Goal: Navigation & Orientation: Find specific page/section

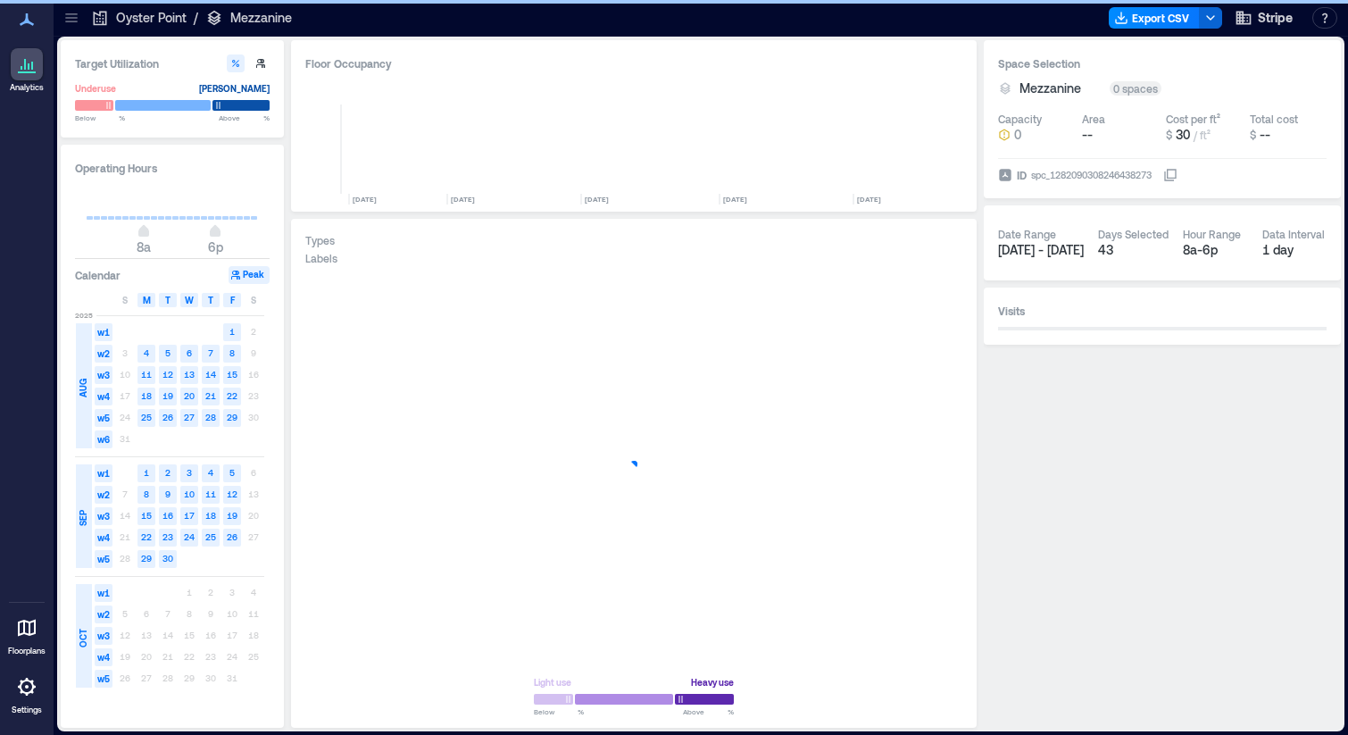
scroll to position [0, 4514]
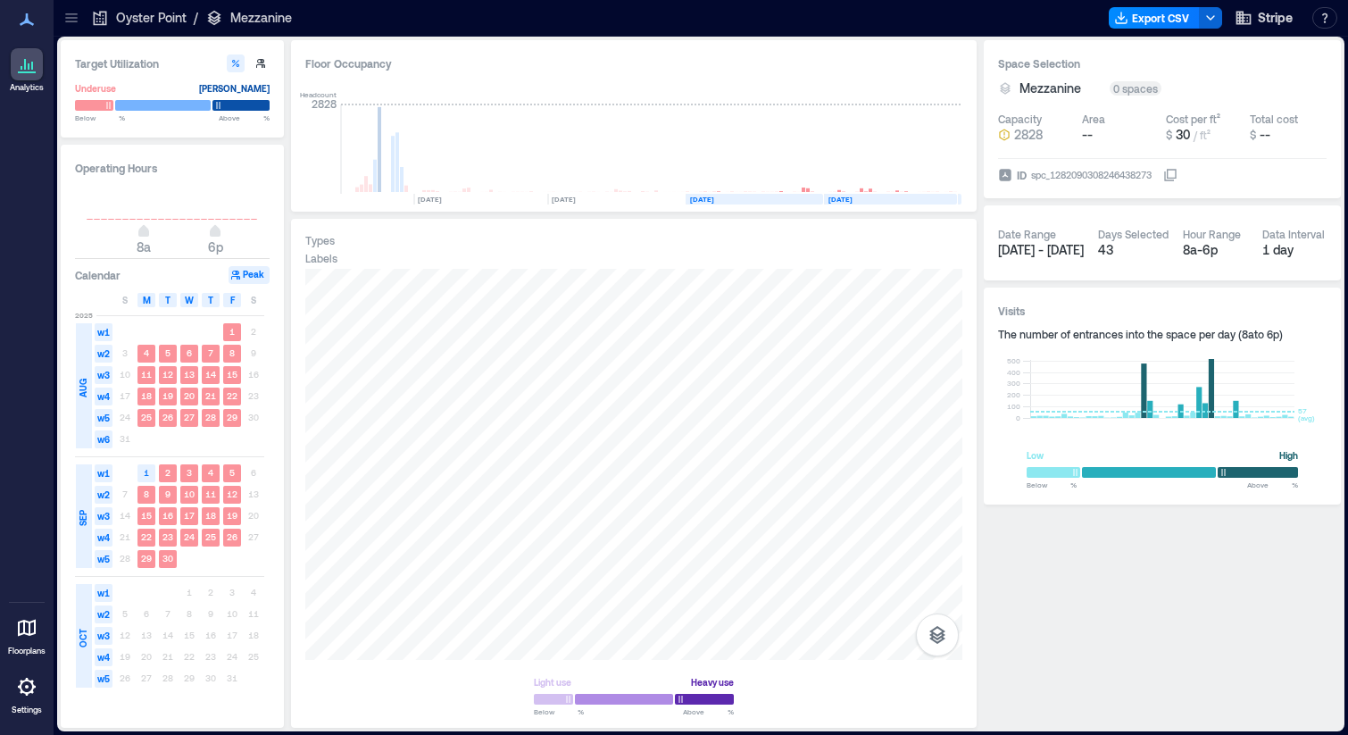
click at [66, 19] on icon at bounding box center [71, 18] width 18 height 18
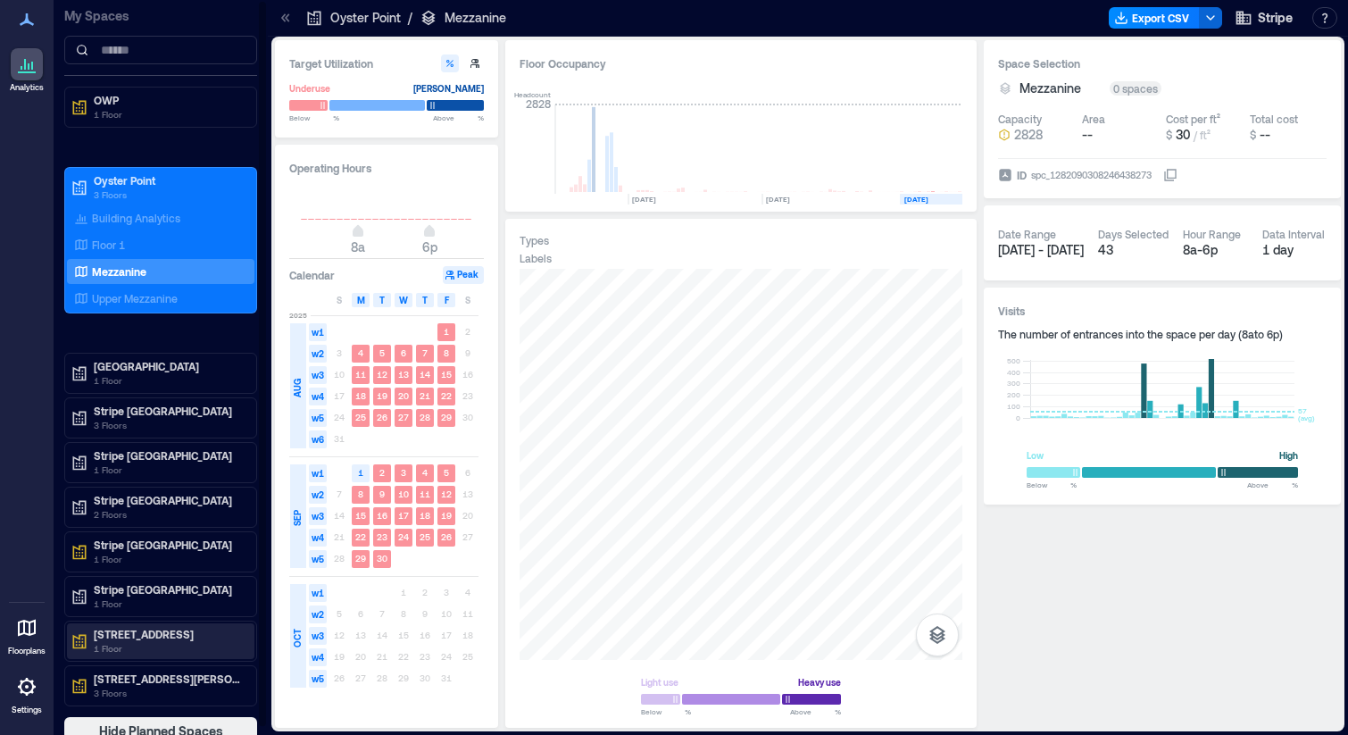
scroll to position [11, 0]
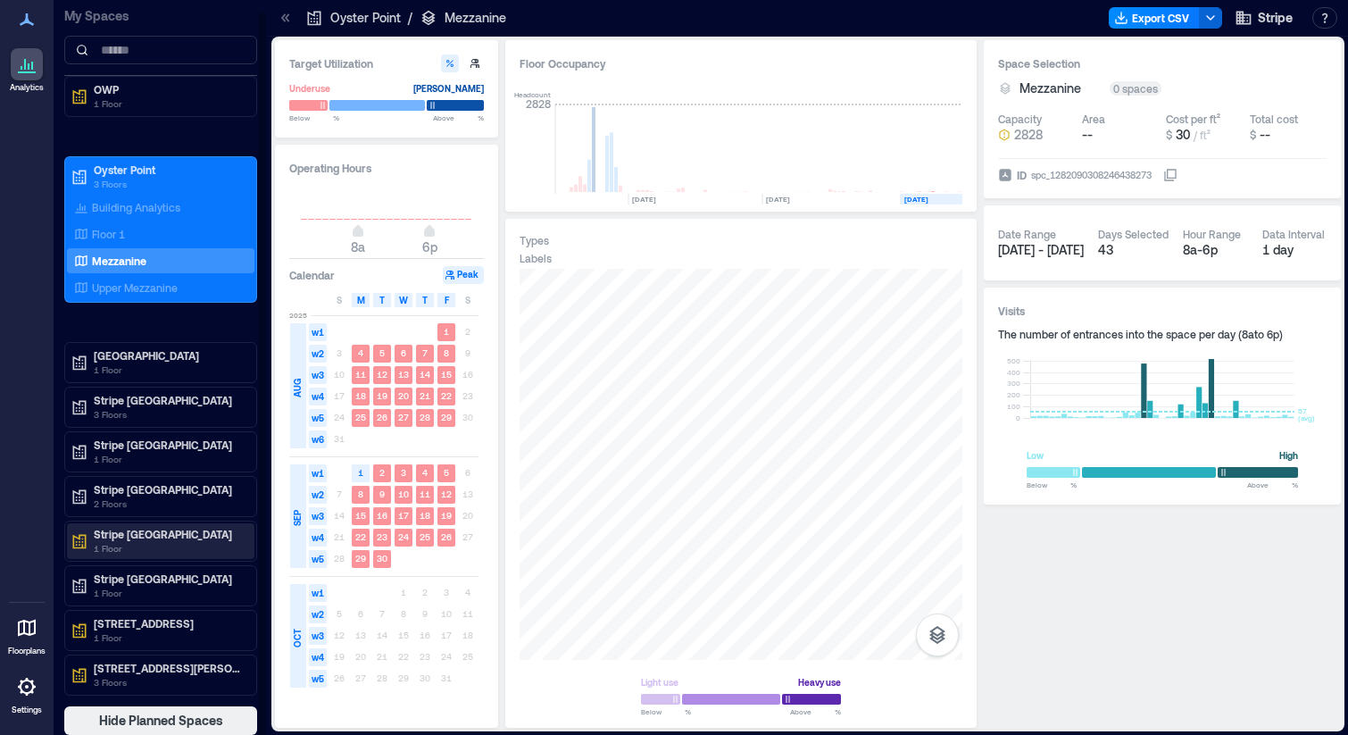
click at [134, 532] on p "Stripe [GEOGRAPHIC_DATA]" at bounding box center [169, 534] width 150 height 14
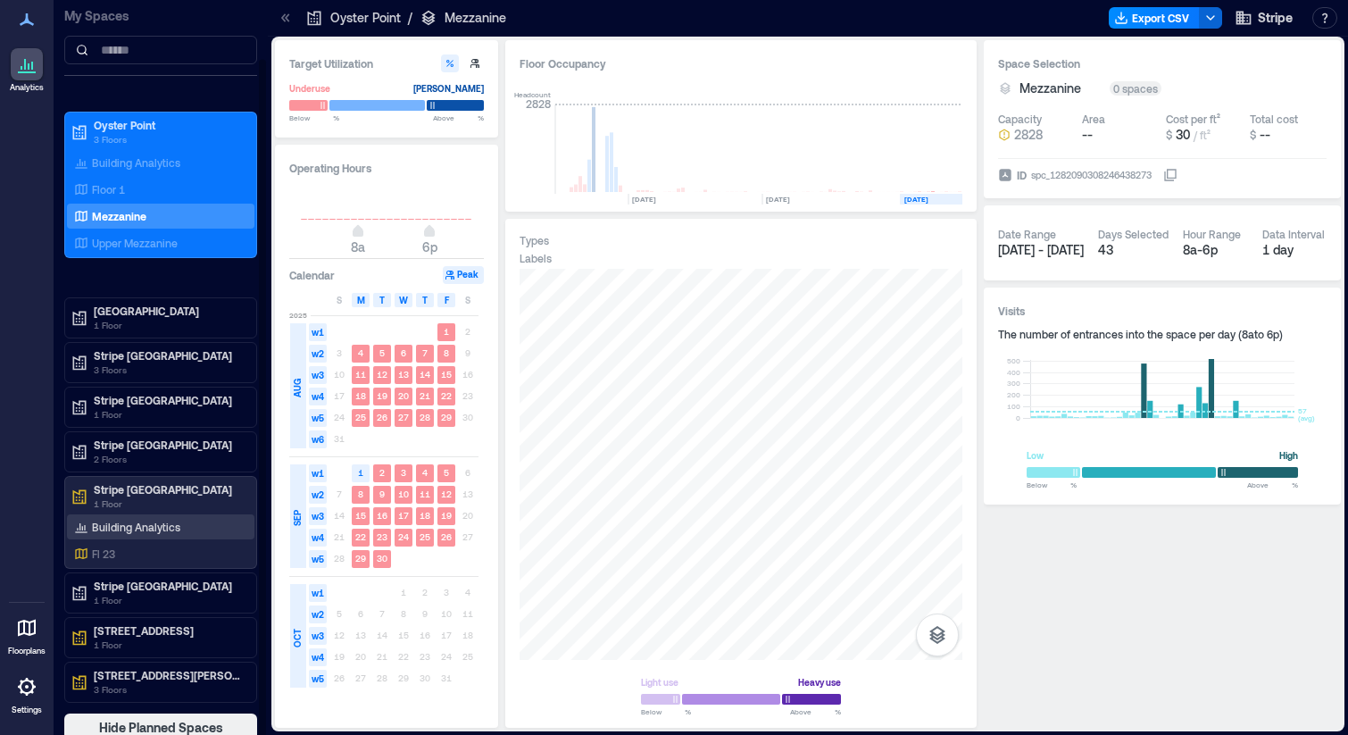
scroll to position [62, 0]
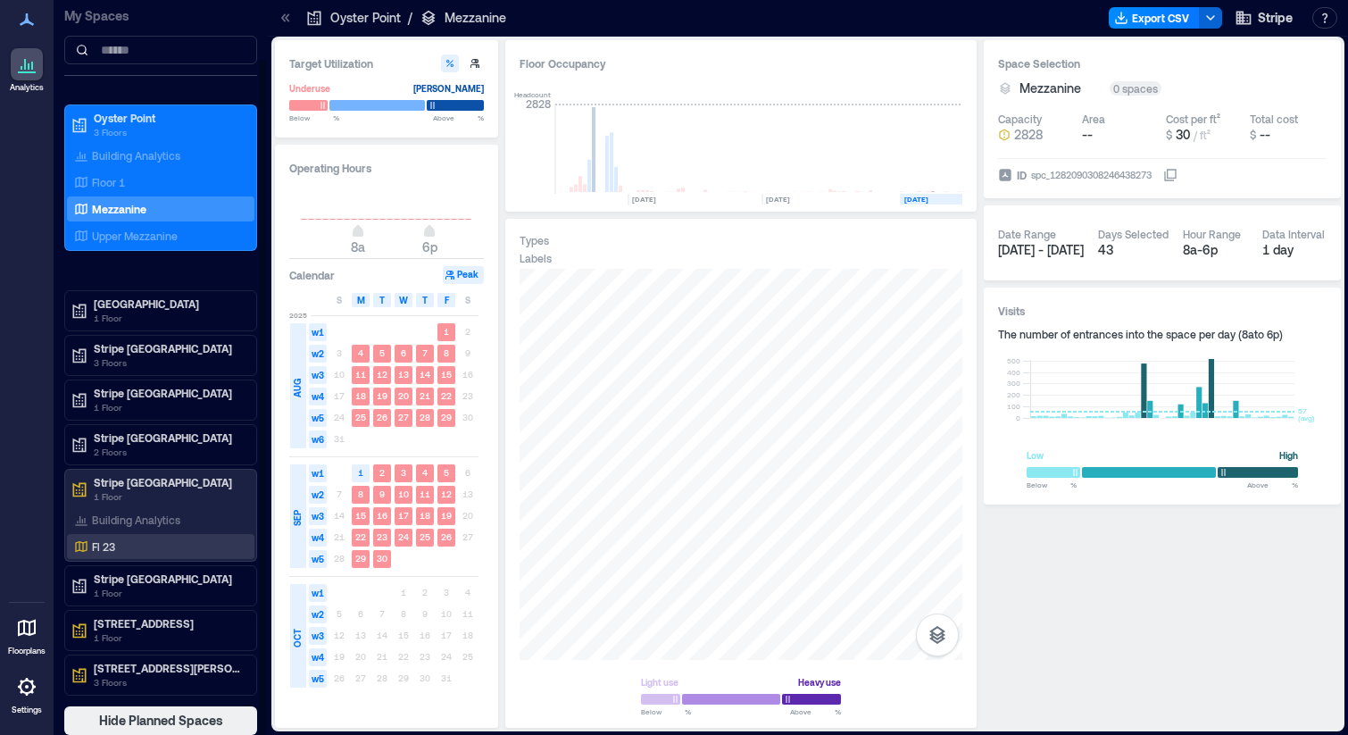
click at [125, 548] on div "Fl 23" at bounding box center [157, 546] width 173 height 18
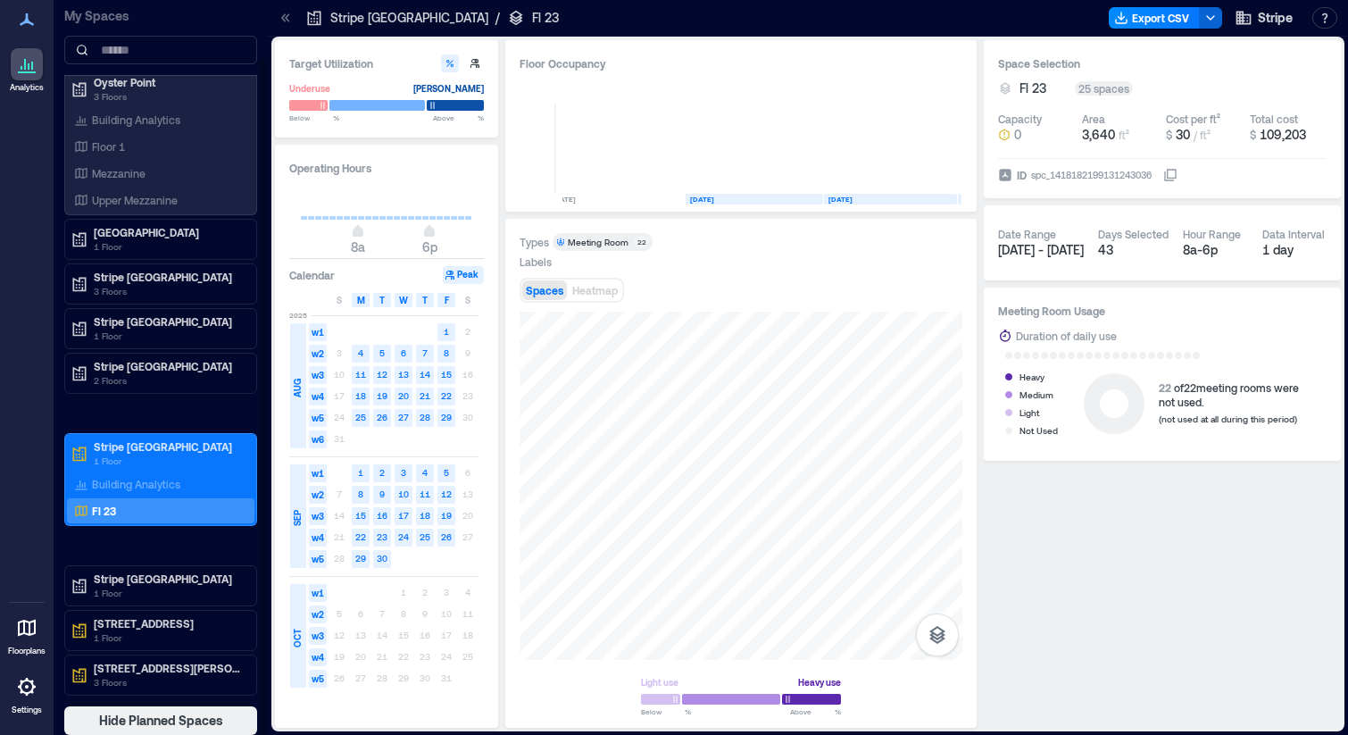
scroll to position [2, 0]
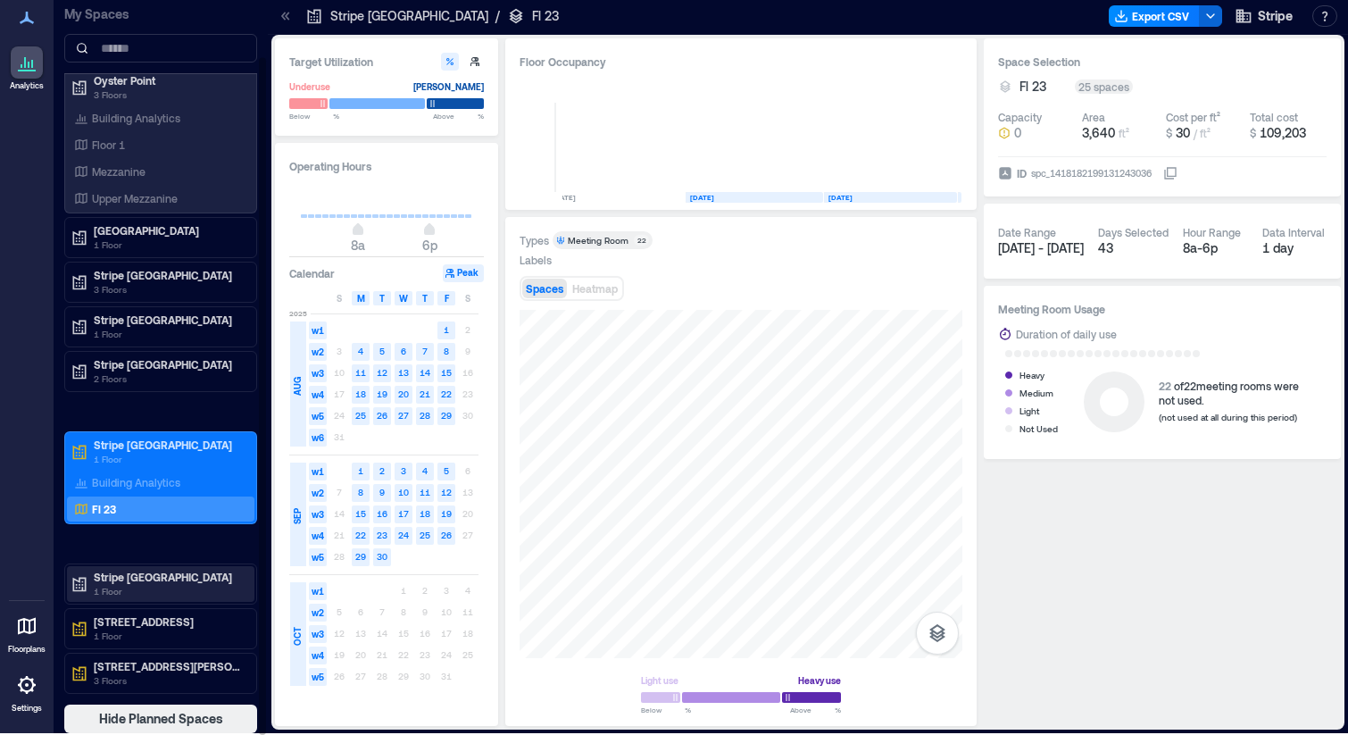
click at [139, 576] on p "Stripe [GEOGRAPHIC_DATA]" at bounding box center [169, 577] width 150 height 14
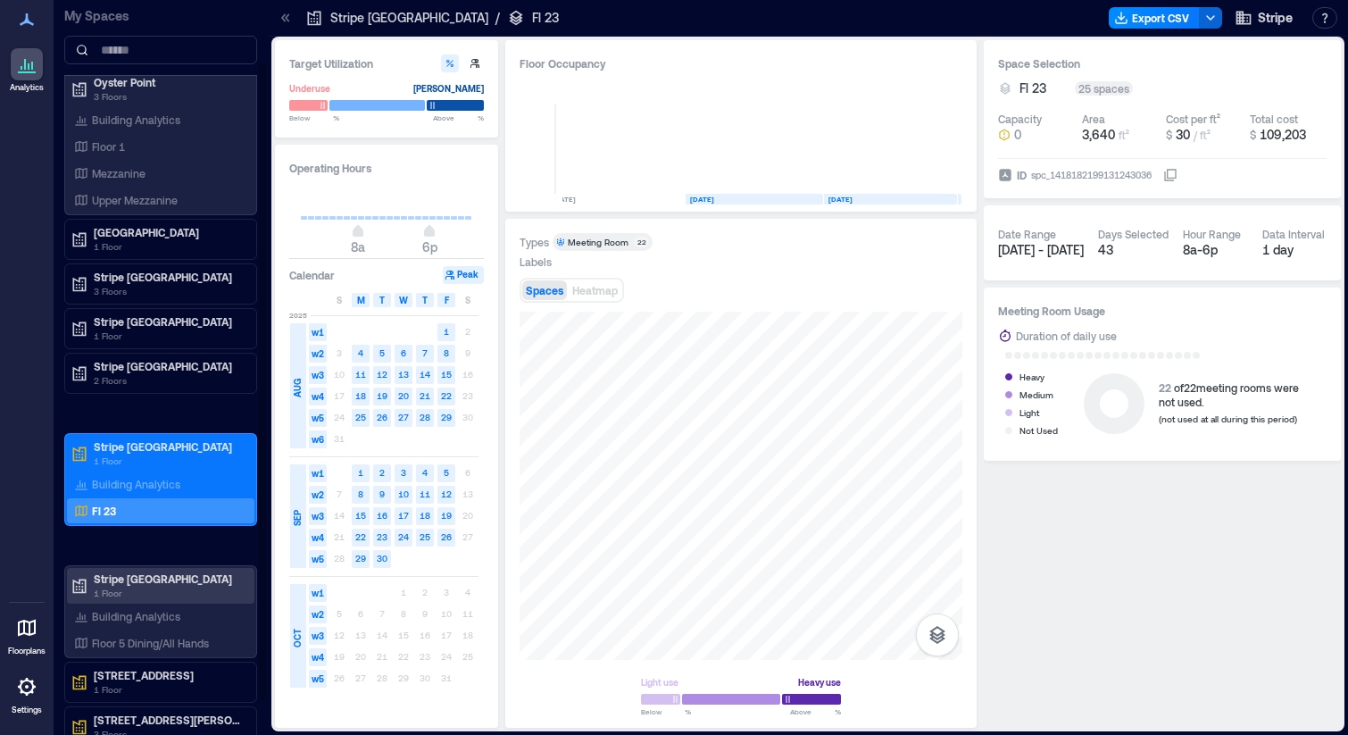
scroll to position [114, 0]
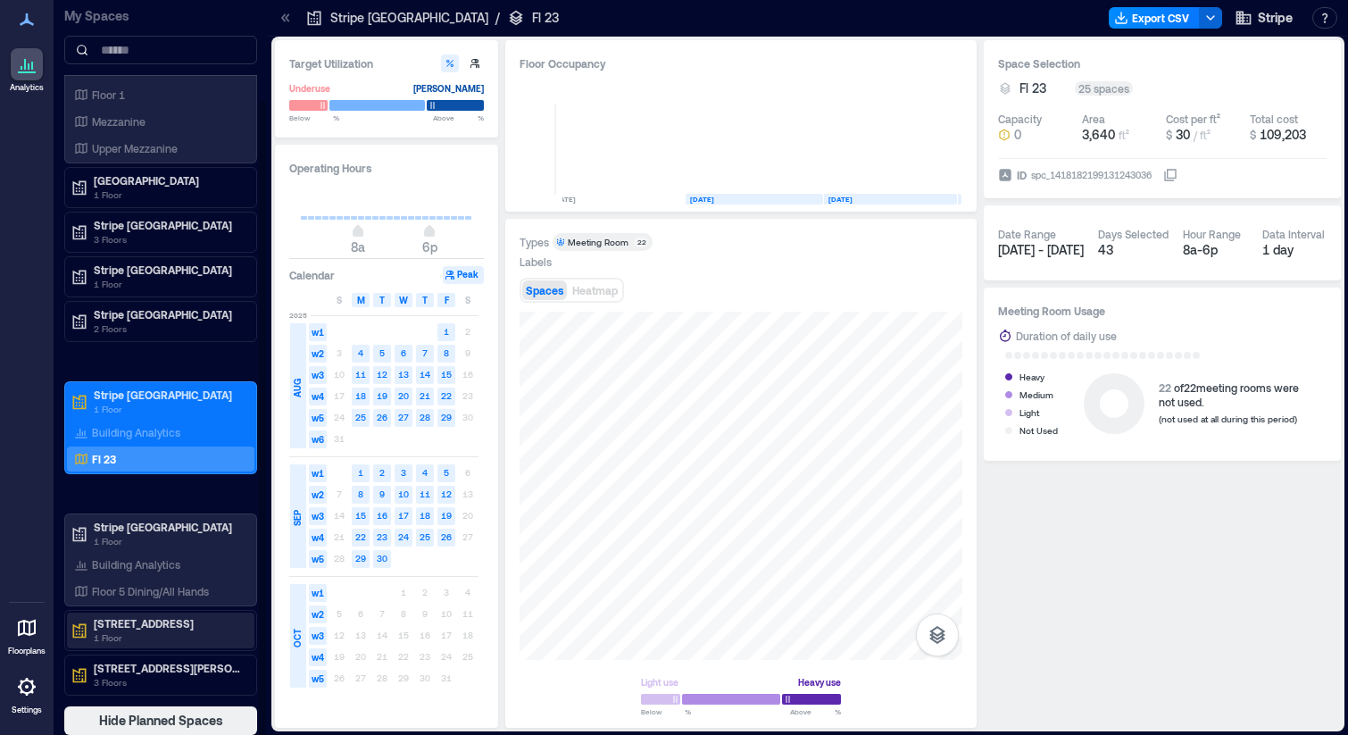
click at [140, 619] on p "[STREET_ADDRESS]" at bounding box center [169, 623] width 150 height 14
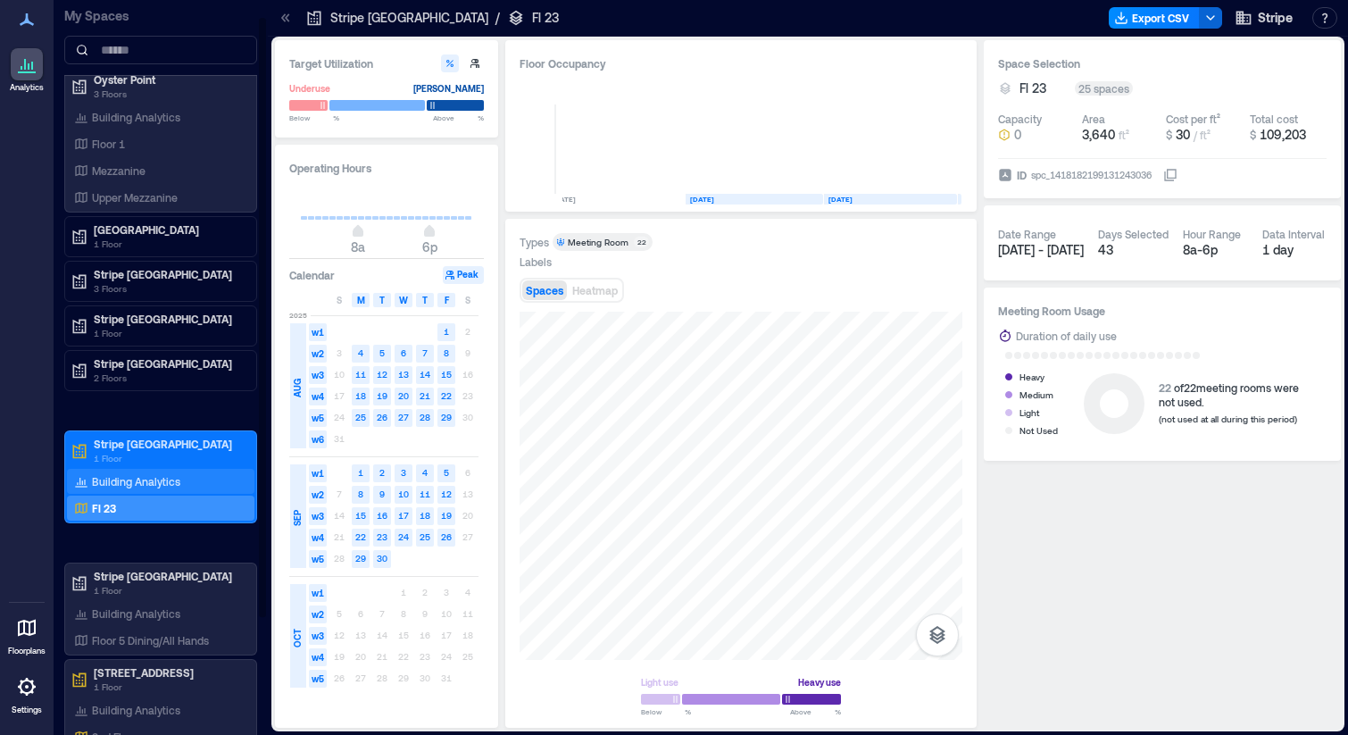
scroll to position [0, 0]
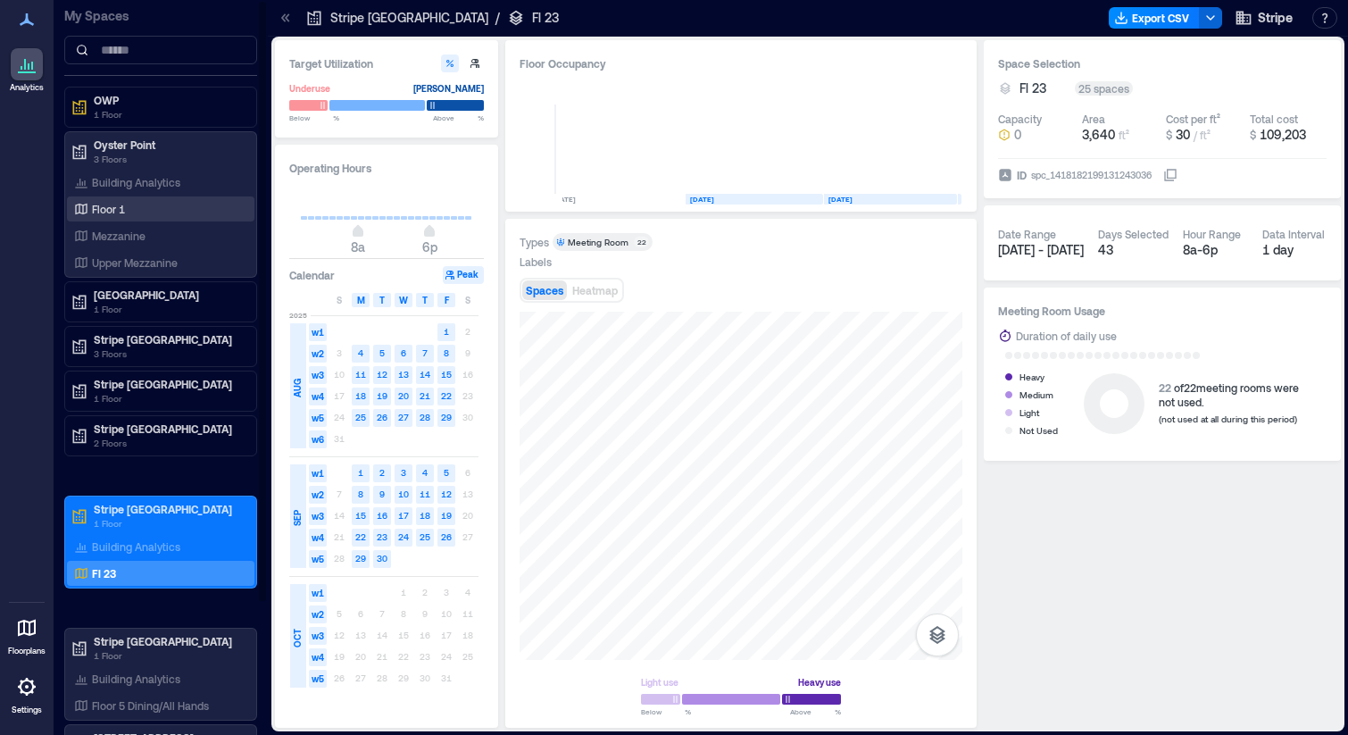
click at [158, 200] on div "Floor 1" at bounding box center [157, 209] width 173 height 18
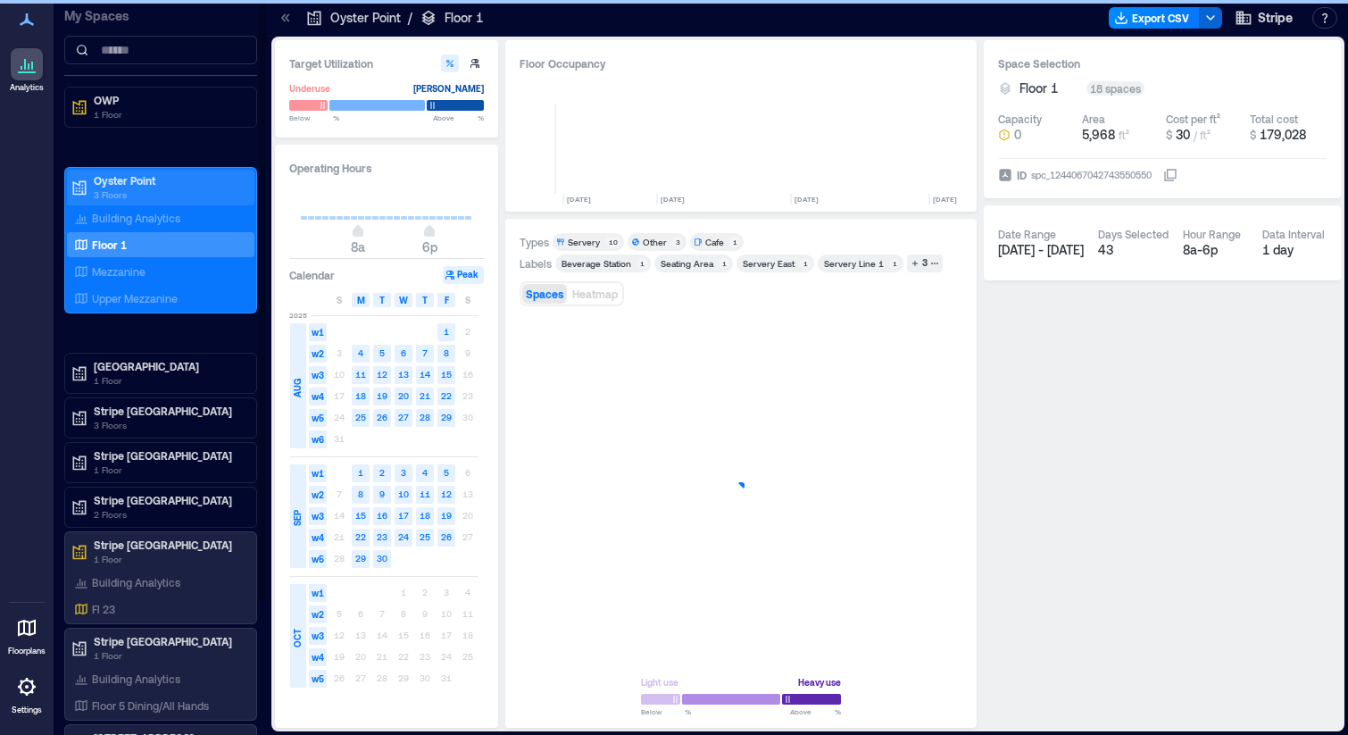
scroll to position [0, 4724]
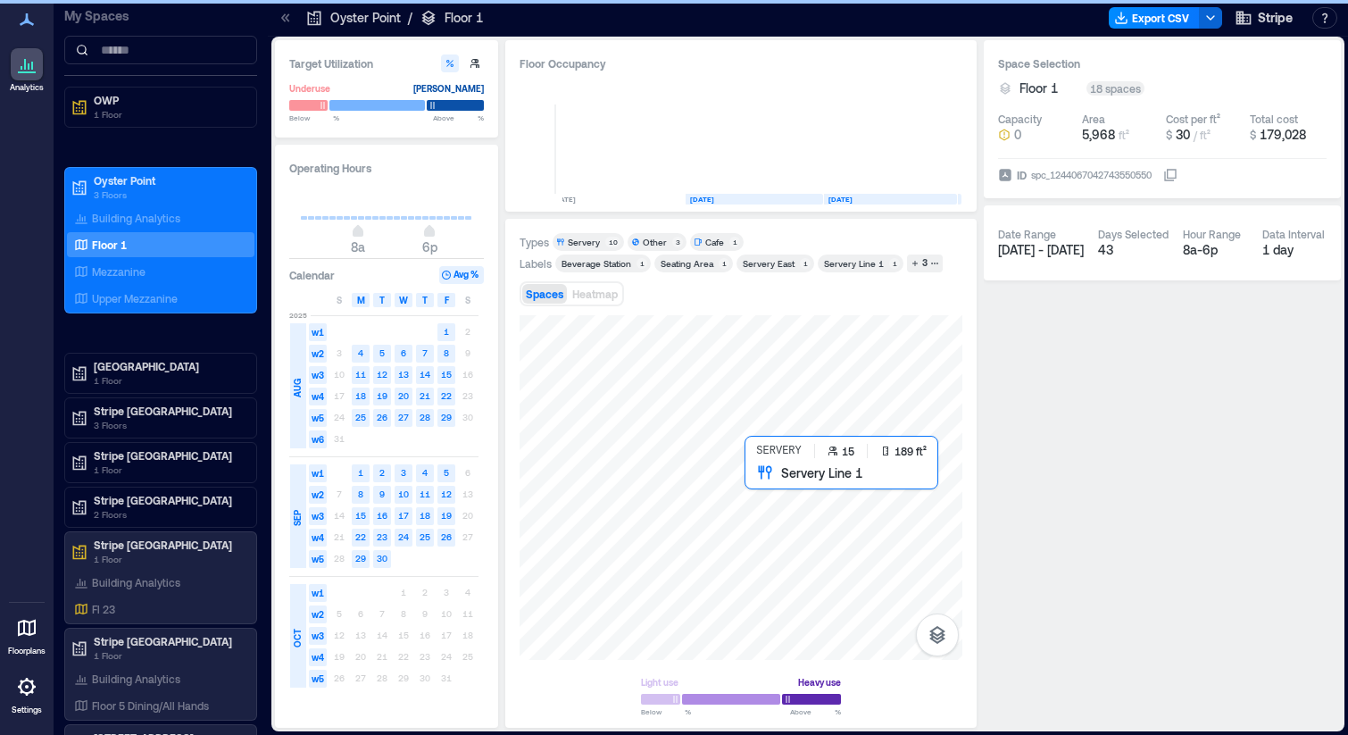
click at [751, 496] on div at bounding box center [741, 487] width 443 height 345
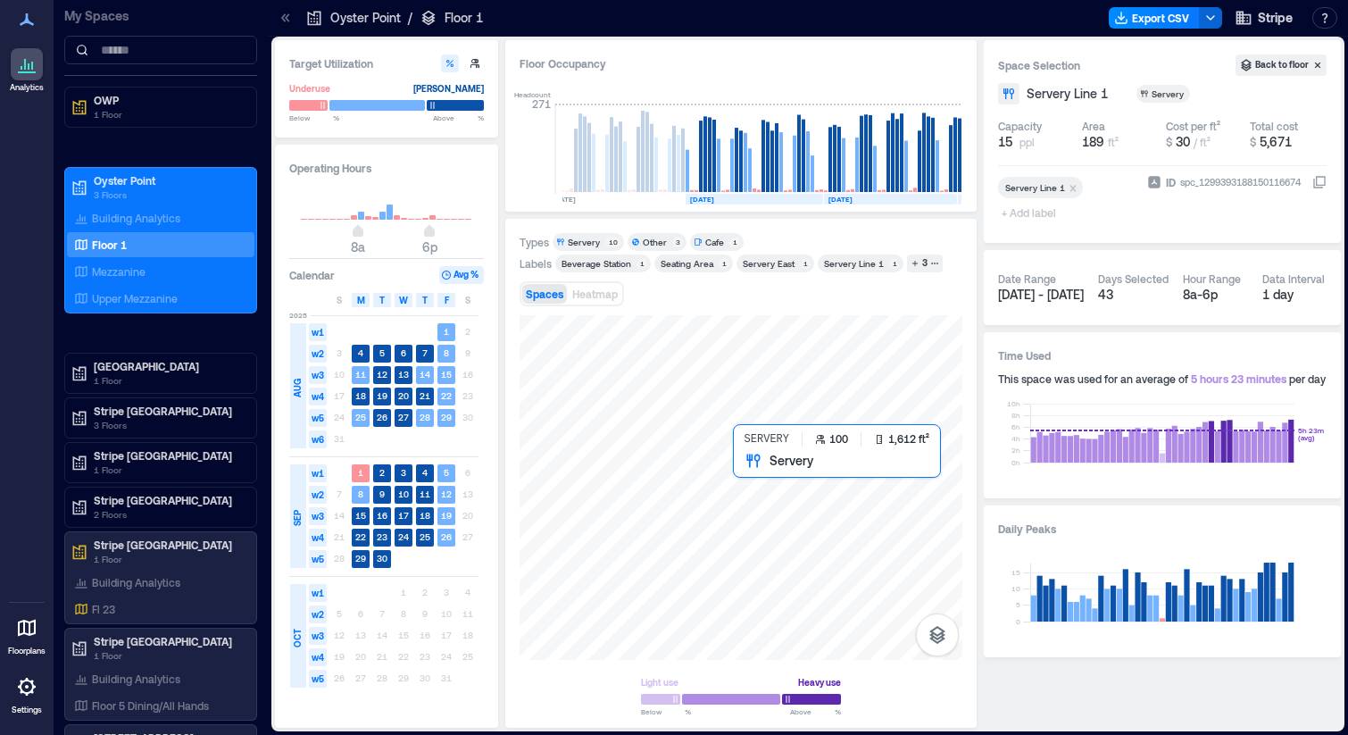
click at [783, 501] on div at bounding box center [741, 487] width 443 height 345
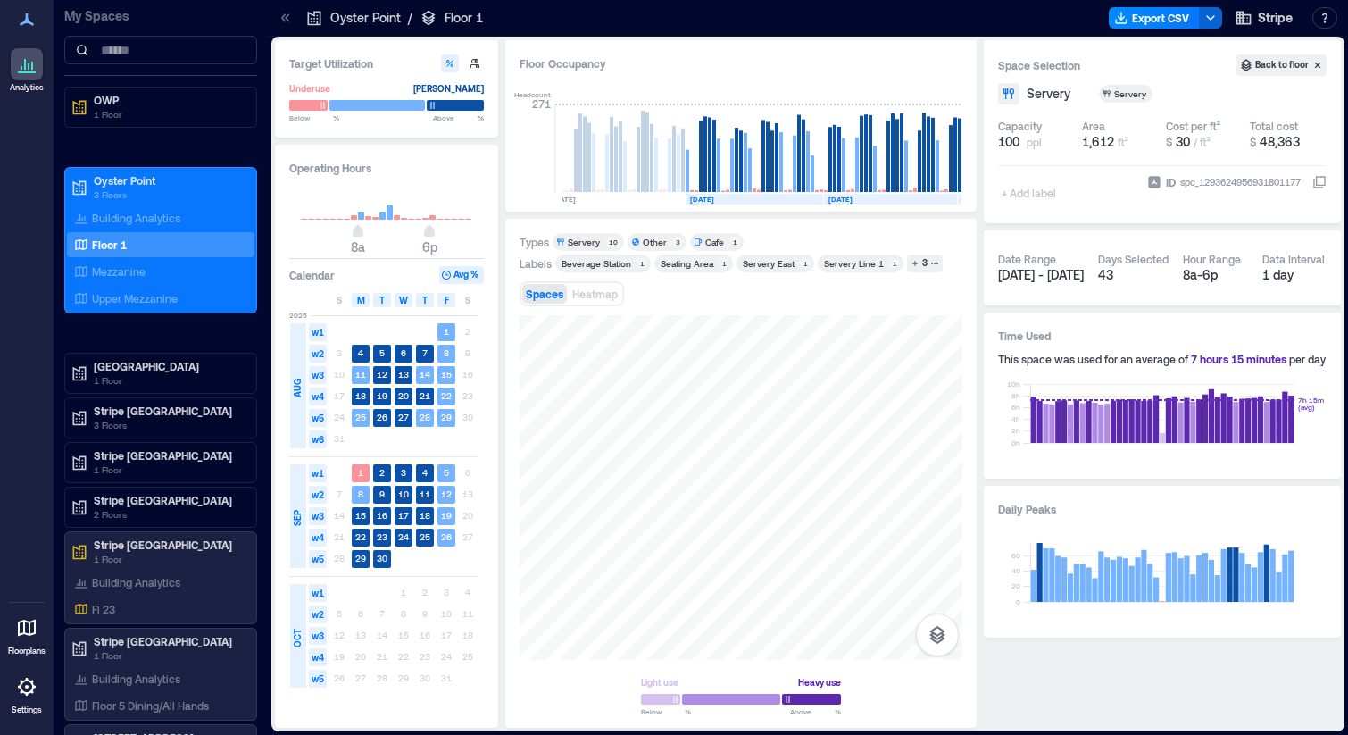
click at [1263, 147] on span "48,363" at bounding box center [1280, 141] width 40 height 15
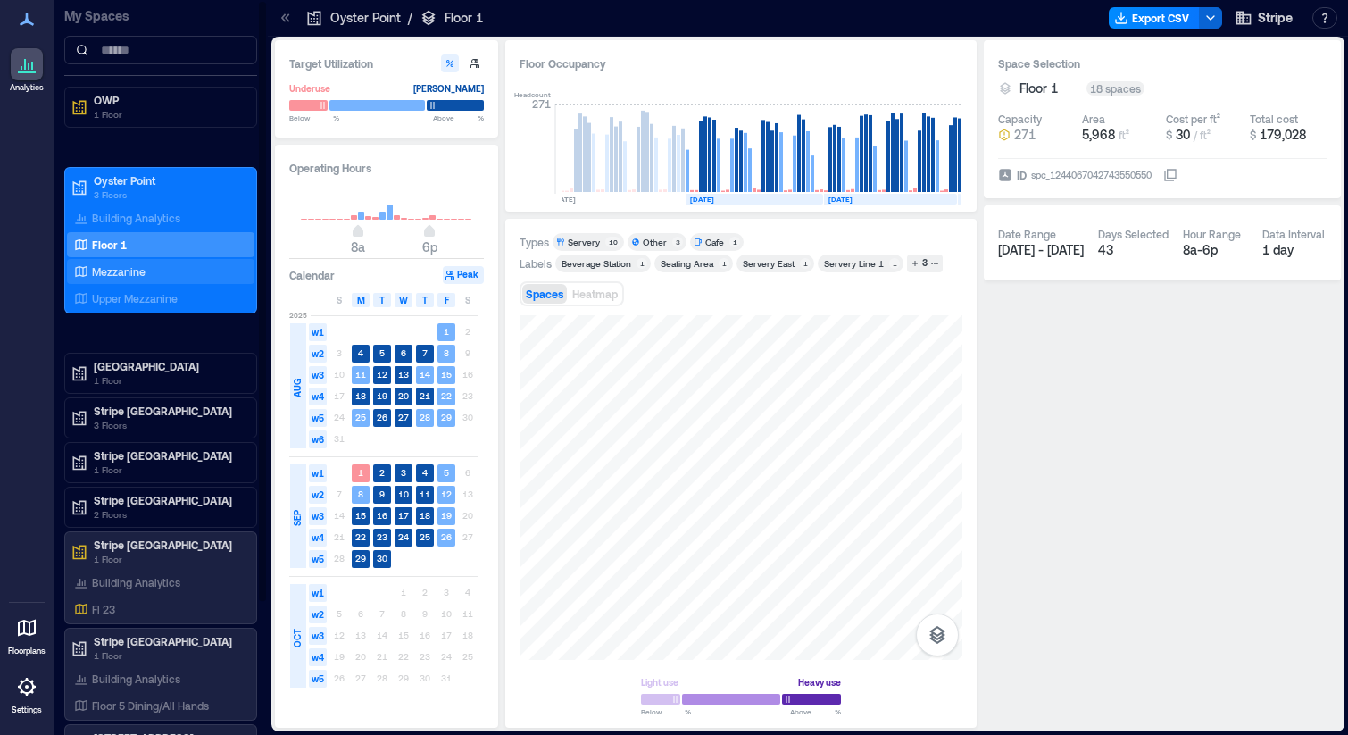
click at [130, 272] on p "Mezzanine" at bounding box center [119, 271] width 54 height 14
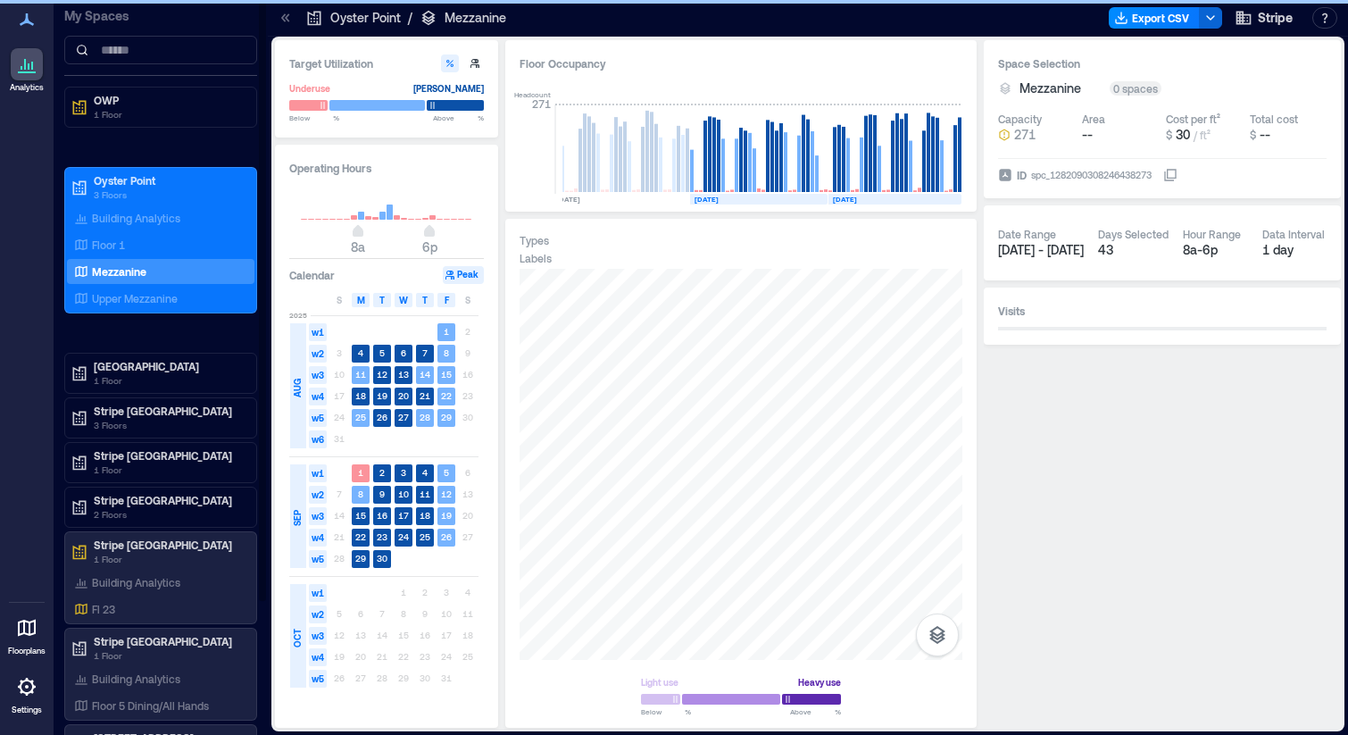
scroll to position [0, 4729]
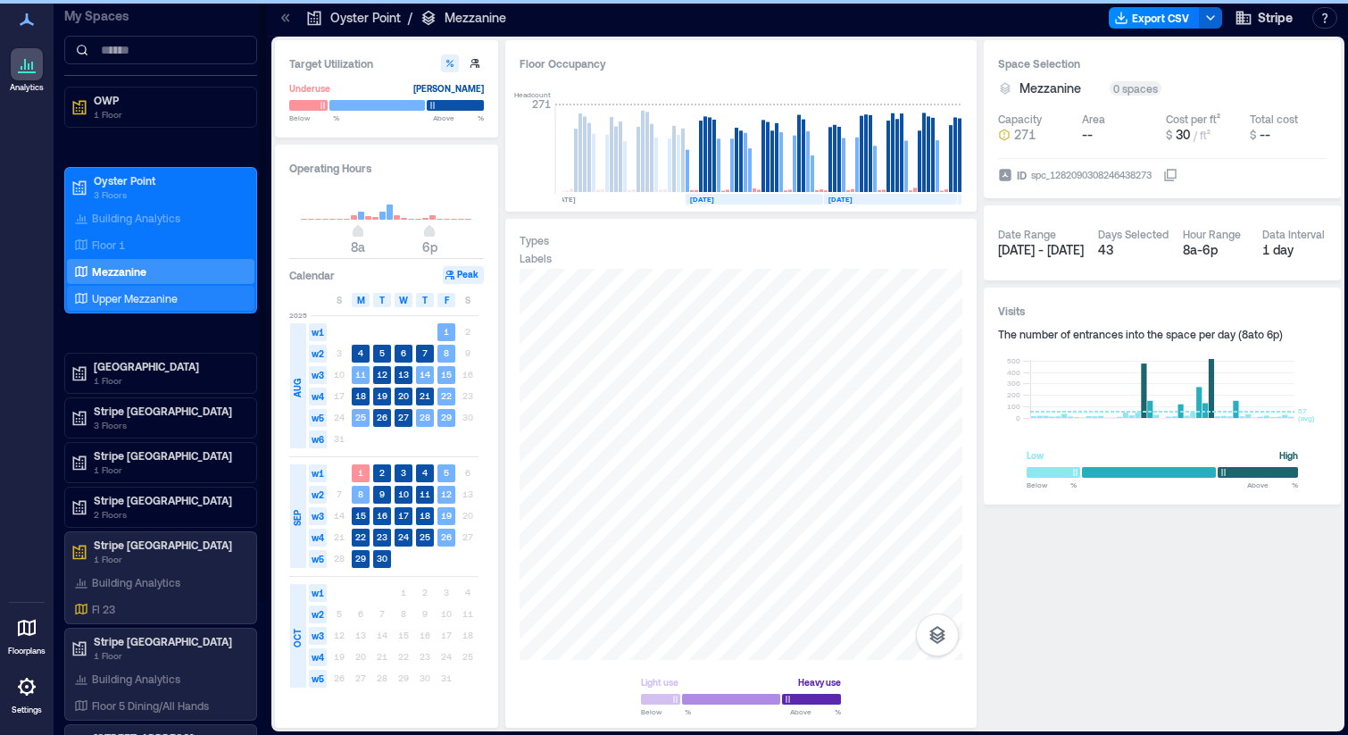
click at [160, 292] on p "Upper Mezzanine" at bounding box center [135, 298] width 86 height 14
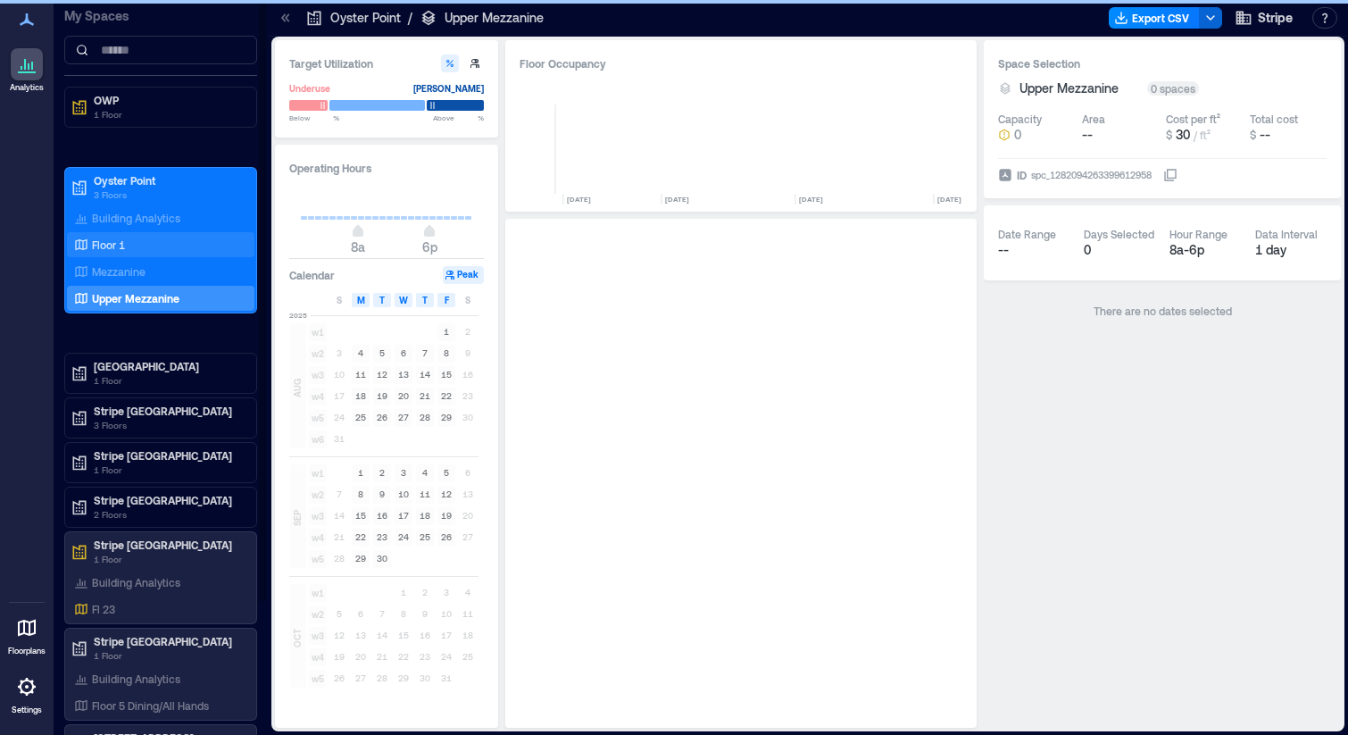
click at [129, 252] on div "Floor 1" at bounding box center [157, 245] width 173 height 18
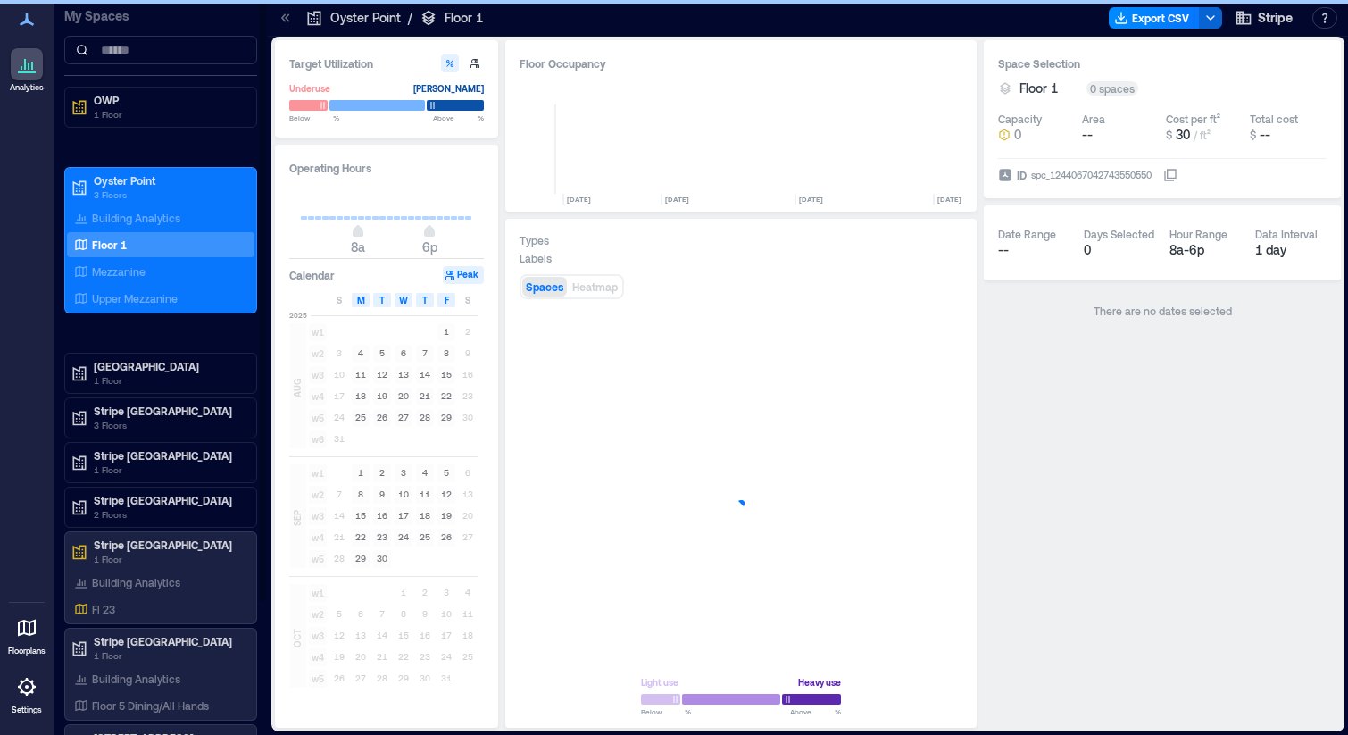
scroll to position [0, 4724]
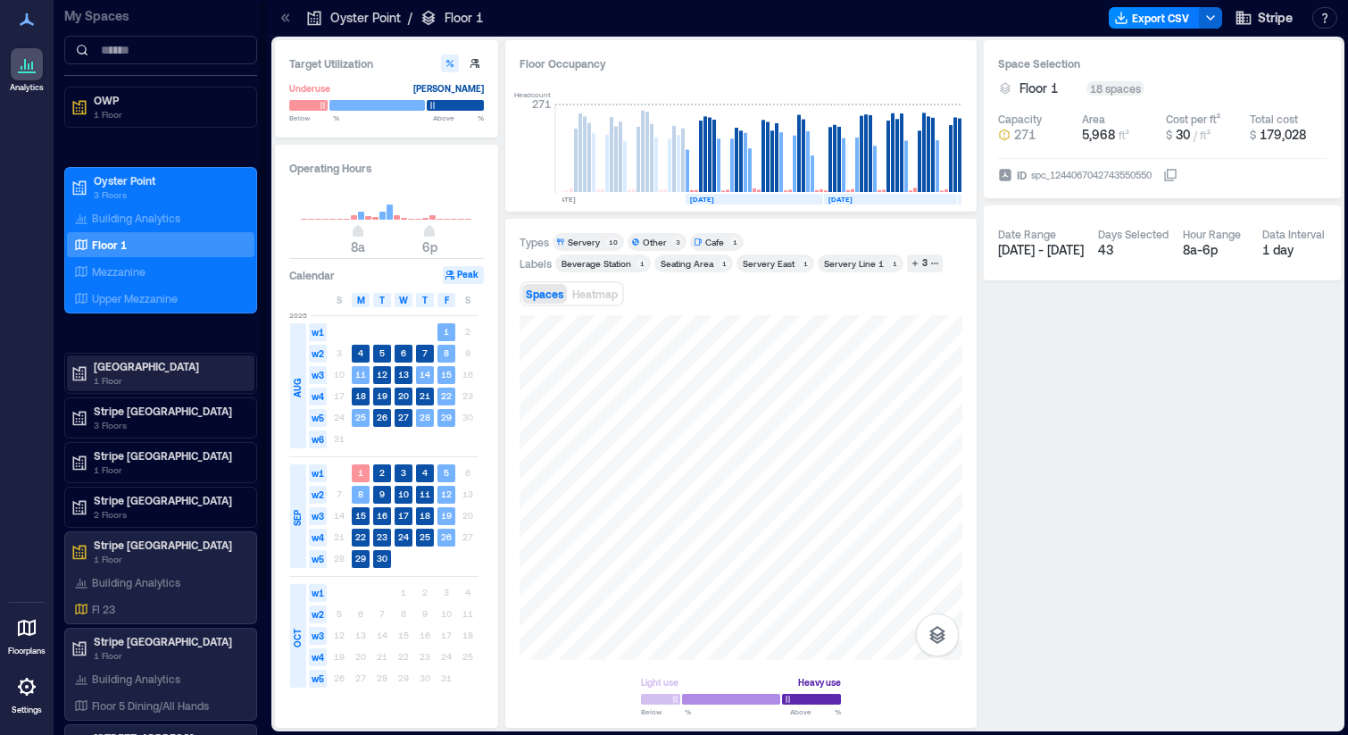
click at [143, 361] on p "[GEOGRAPHIC_DATA]" at bounding box center [169, 366] width 150 height 14
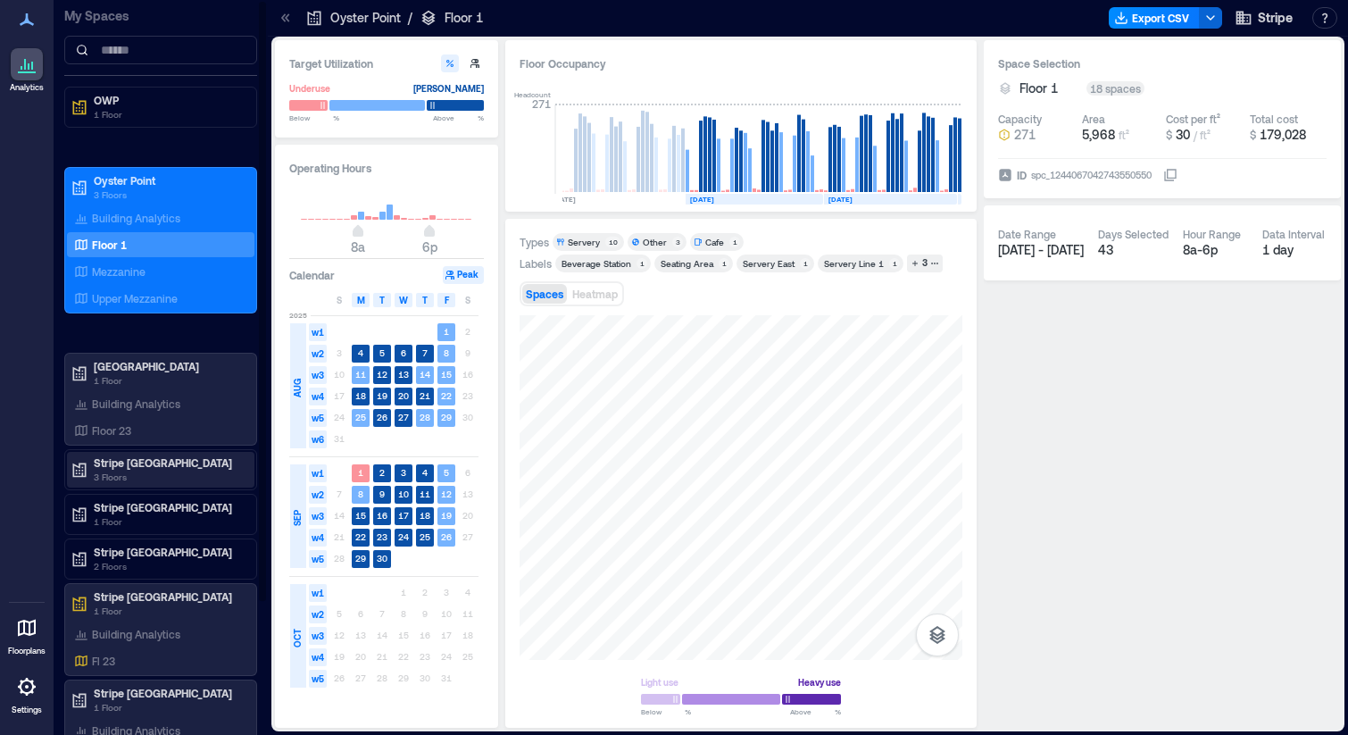
click at [147, 462] on p "Stripe [GEOGRAPHIC_DATA]" at bounding box center [169, 462] width 150 height 14
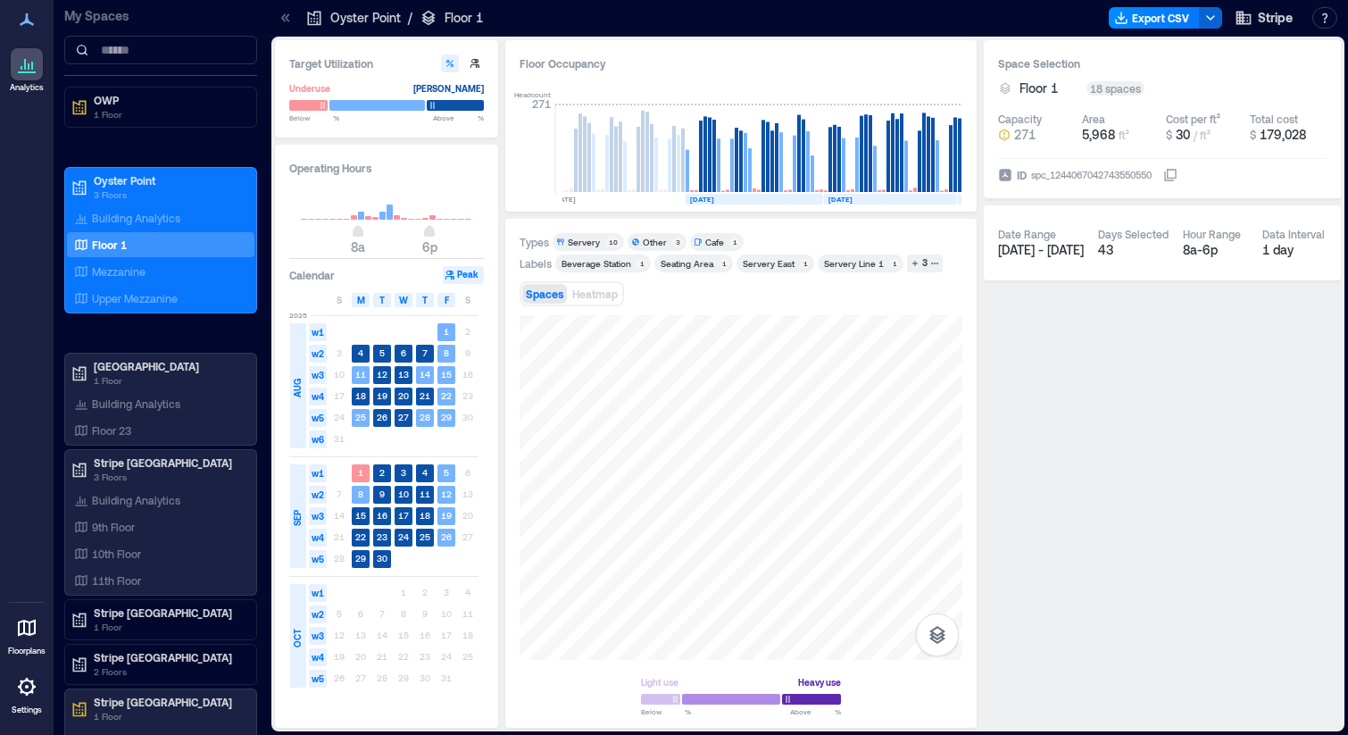
click at [16, 622] on icon at bounding box center [26, 627] width 21 height 21
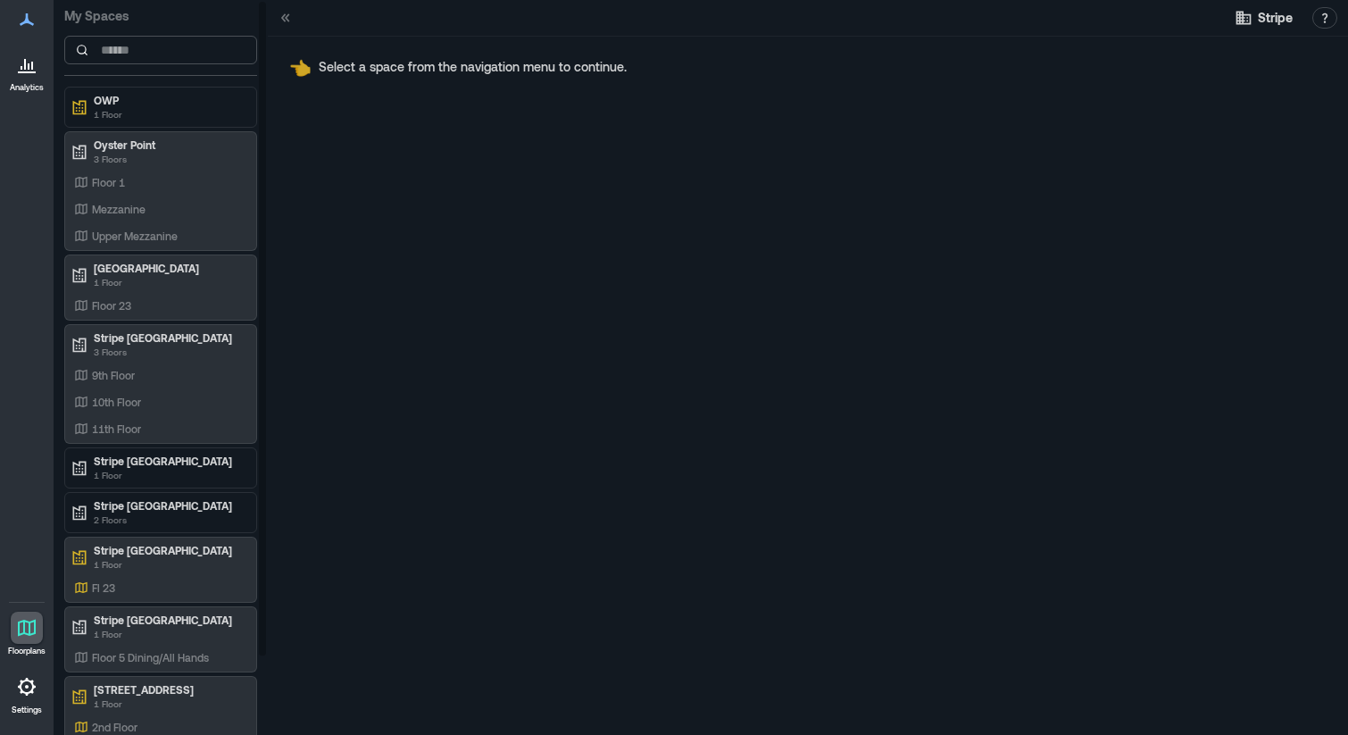
click at [146, 52] on input at bounding box center [160, 50] width 193 height 29
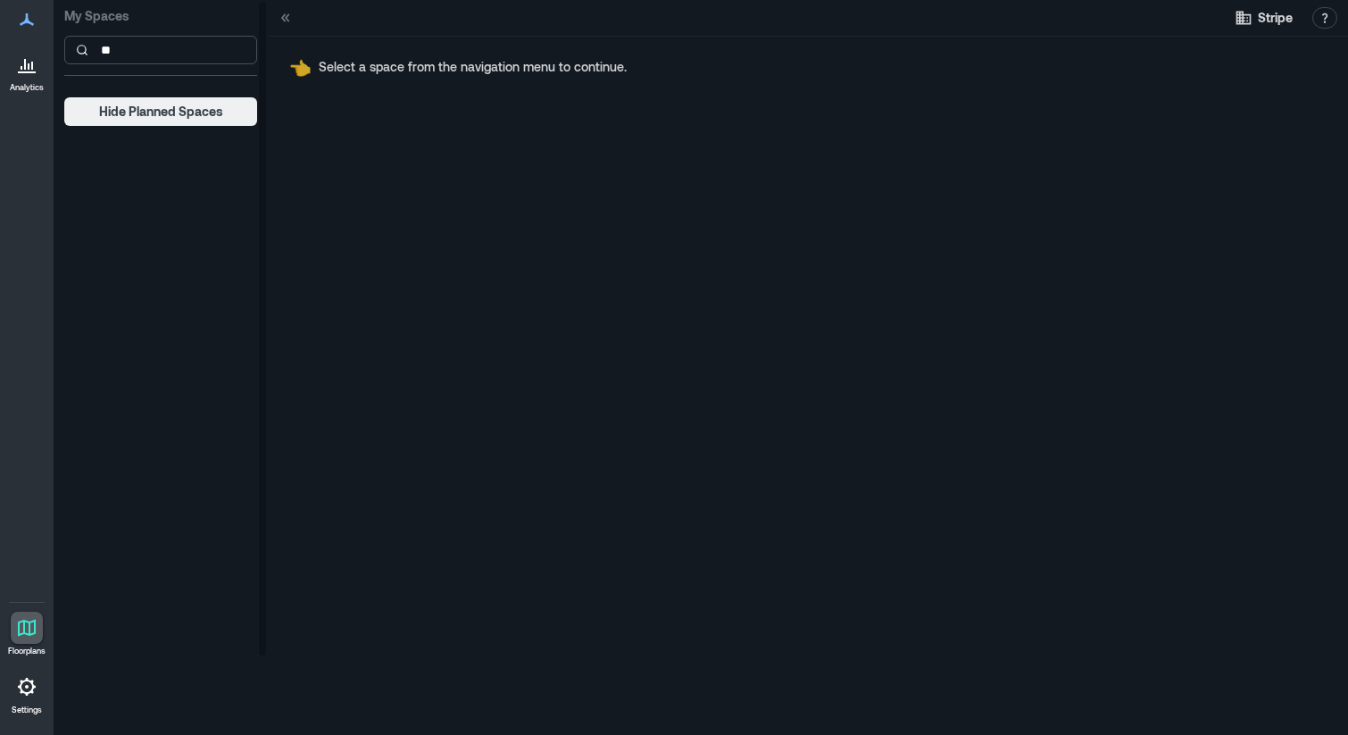
type input "*"
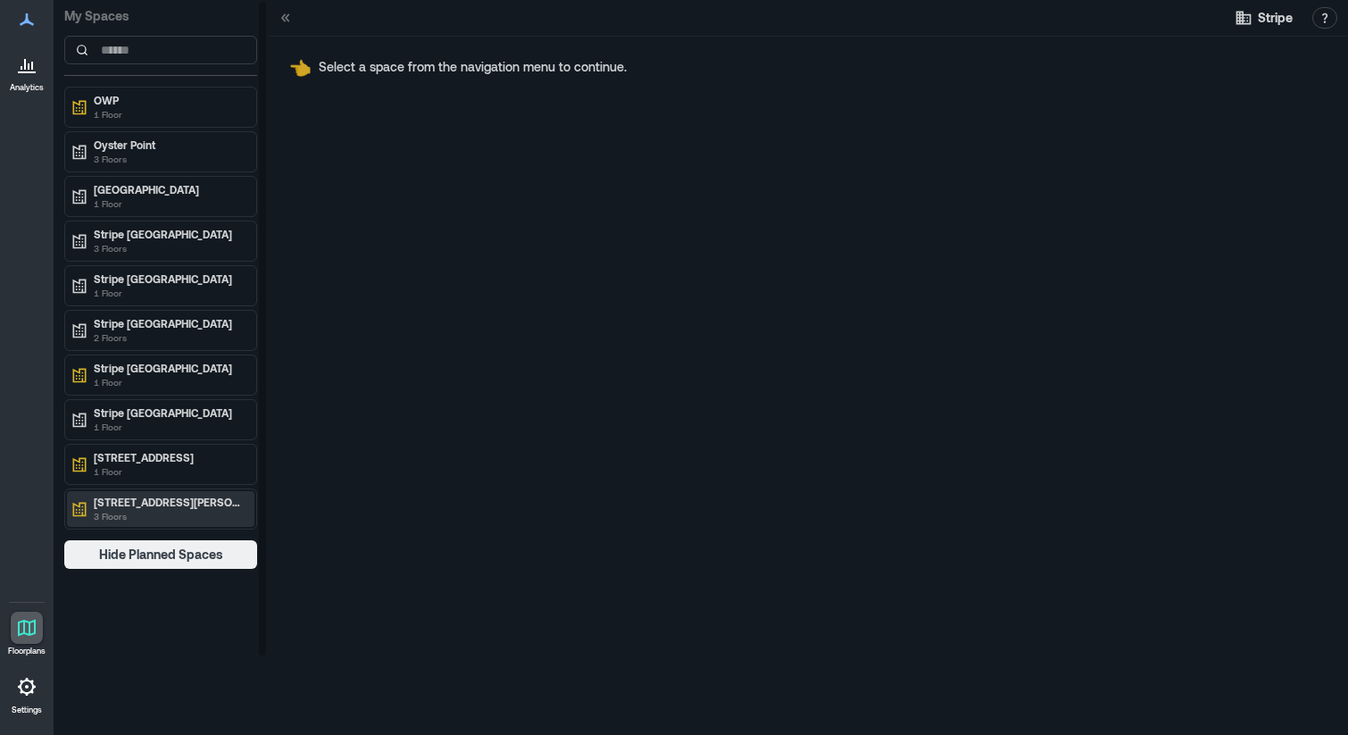
click at [168, 513] on p "3 Floors" at bounding box center [169, 516] width 150 height 14
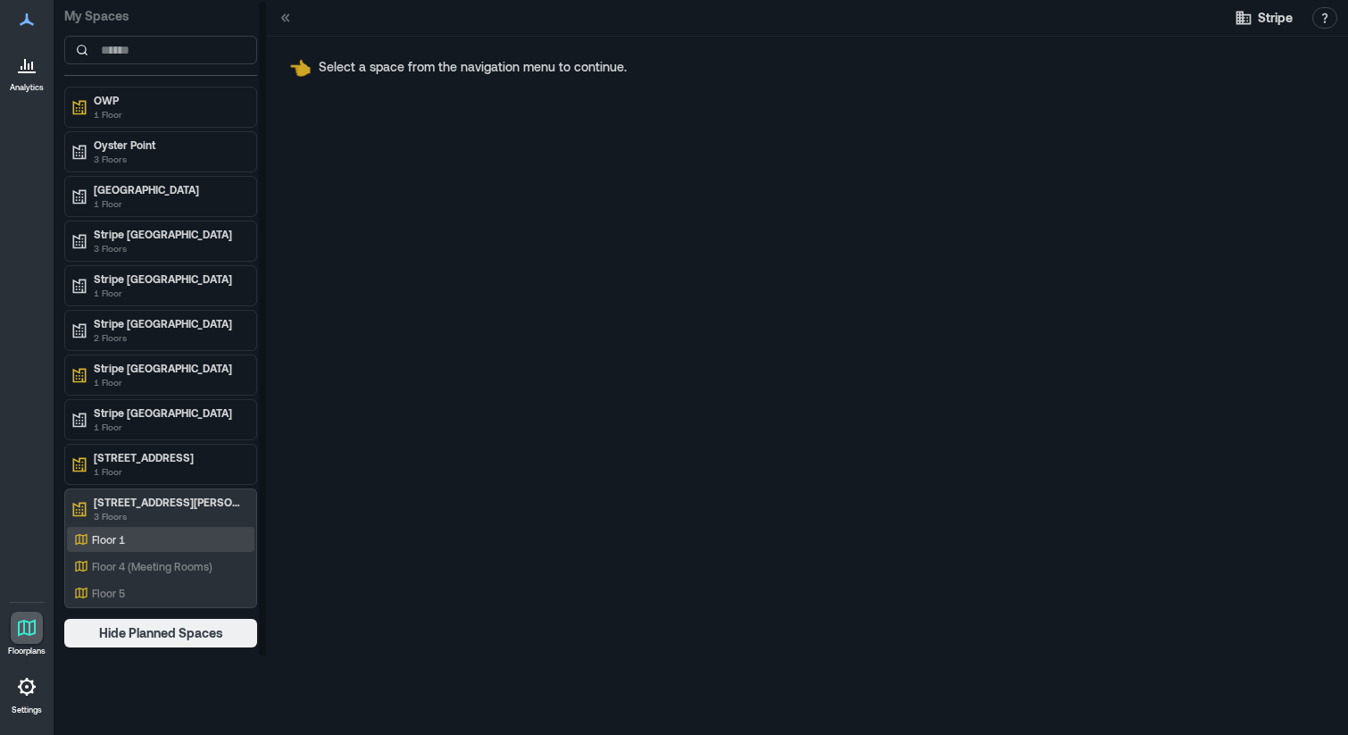
click at [162, 541] on div "Floor 1" at bounding box center [157, 539] width 173 height 18
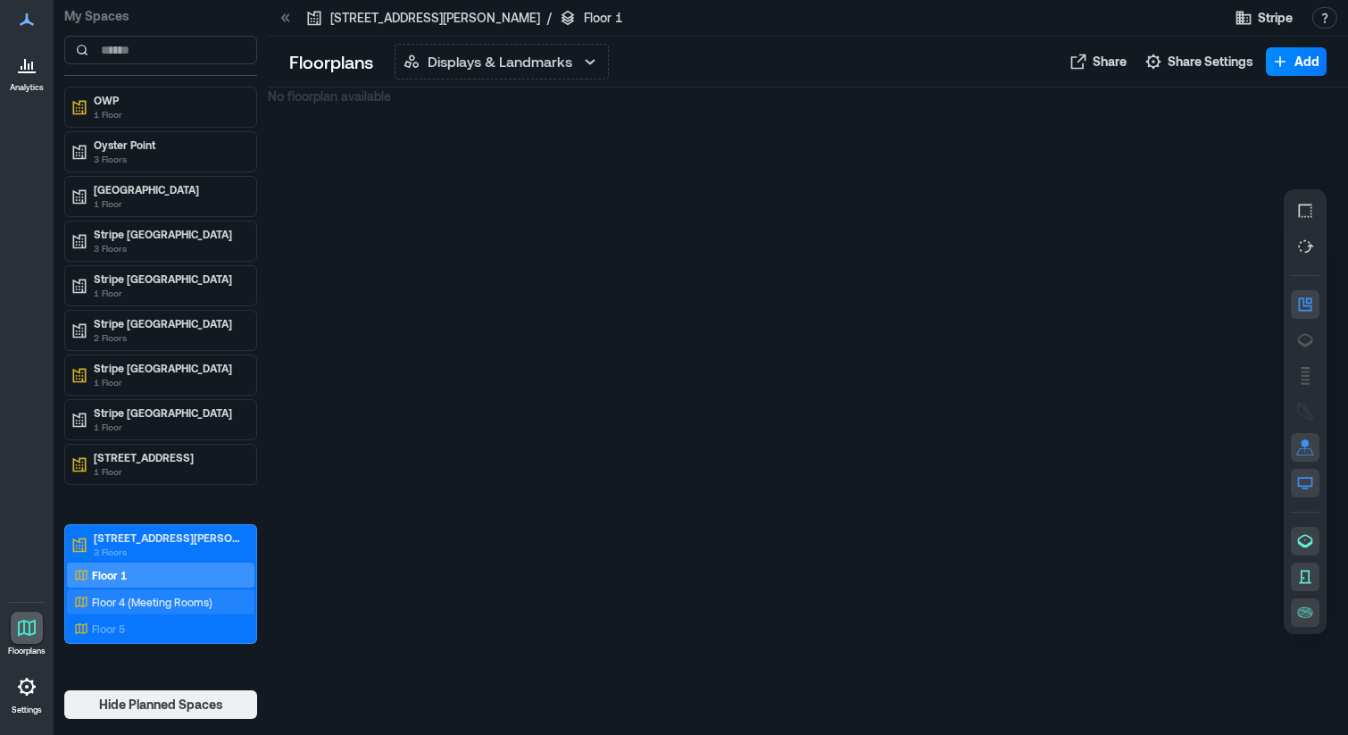
click at [200, 603] on p "Floor 4 (Meeting Rooms)" at bounding box center [152, 602] width 121 height 14
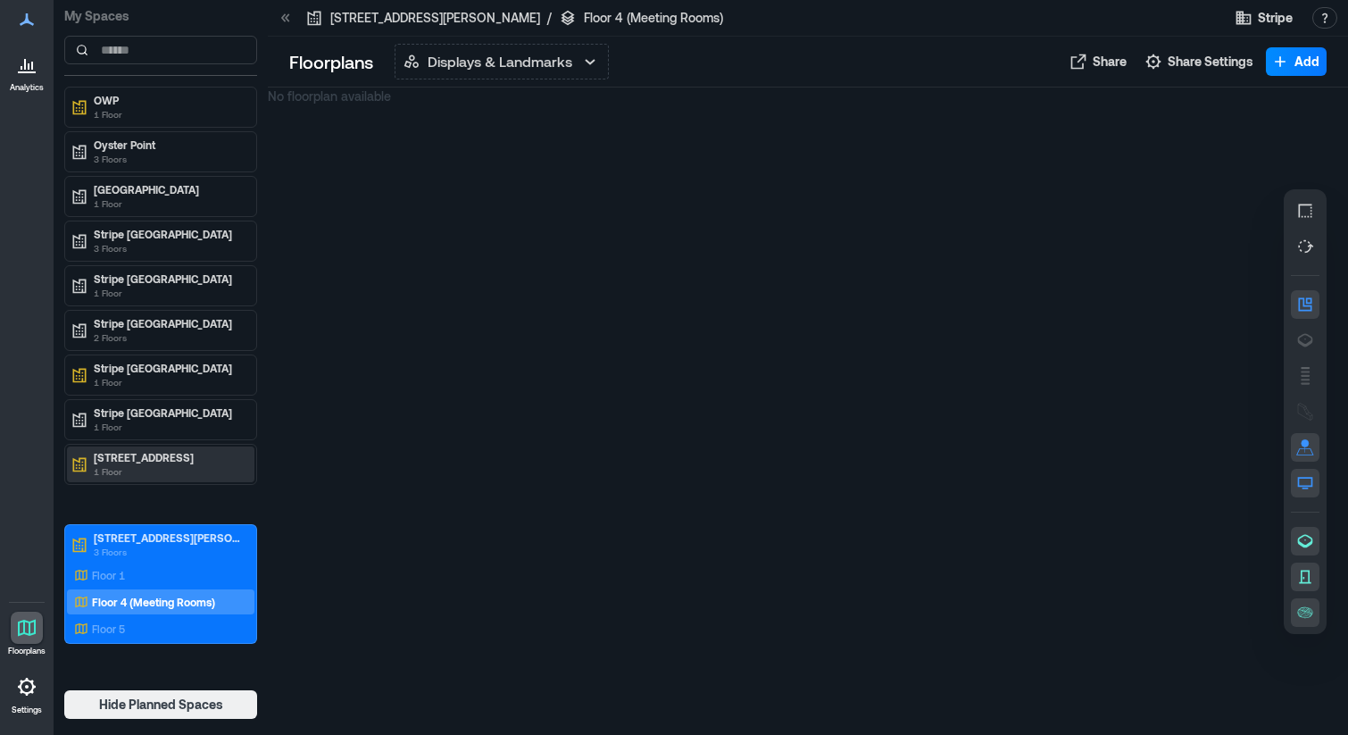
click at [148, 455] on p "[STREET_ADDRESS]" at bounding box center [169, 457] width 150 height 14
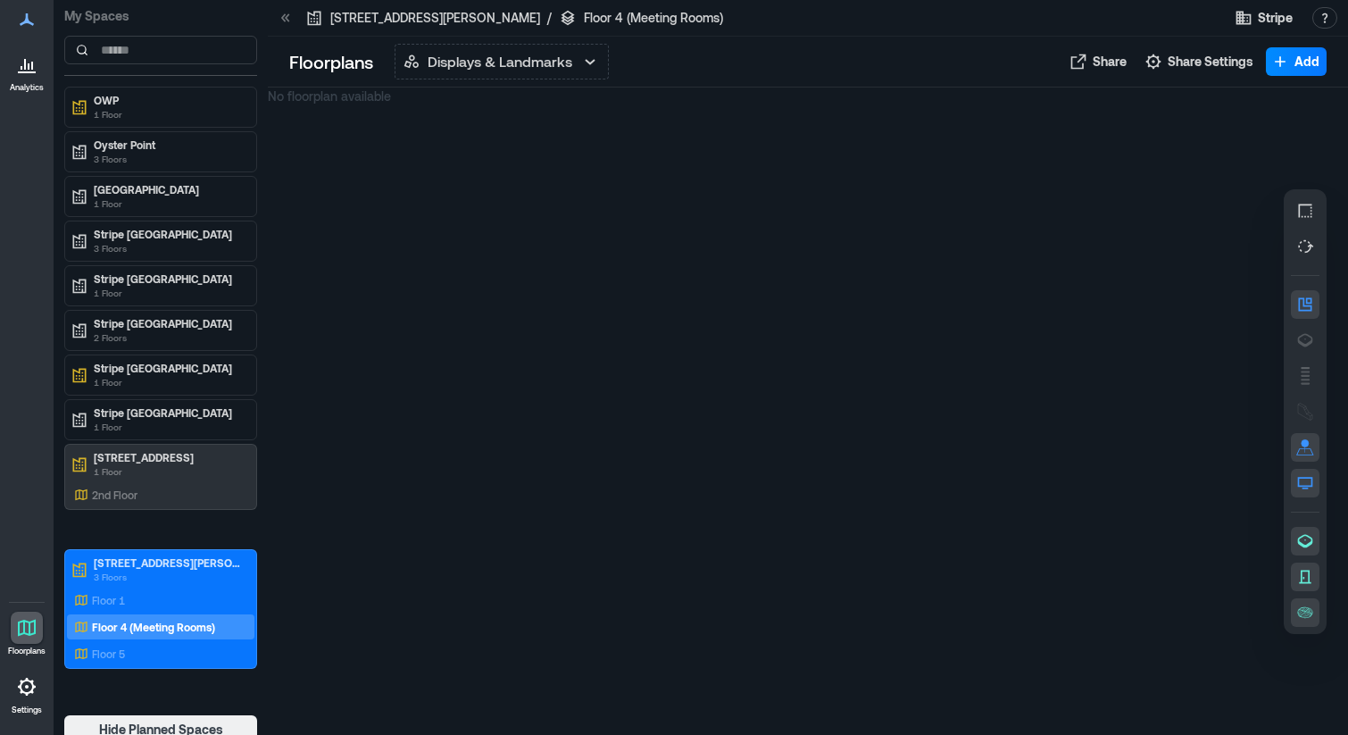
click at [326, 490] on div "No floorplan available" at bounding box center [808, 410] width 1080 height 647
click at [156, 464] on p "1 Floor" at bounding box center [169, 471] width 150 height 14
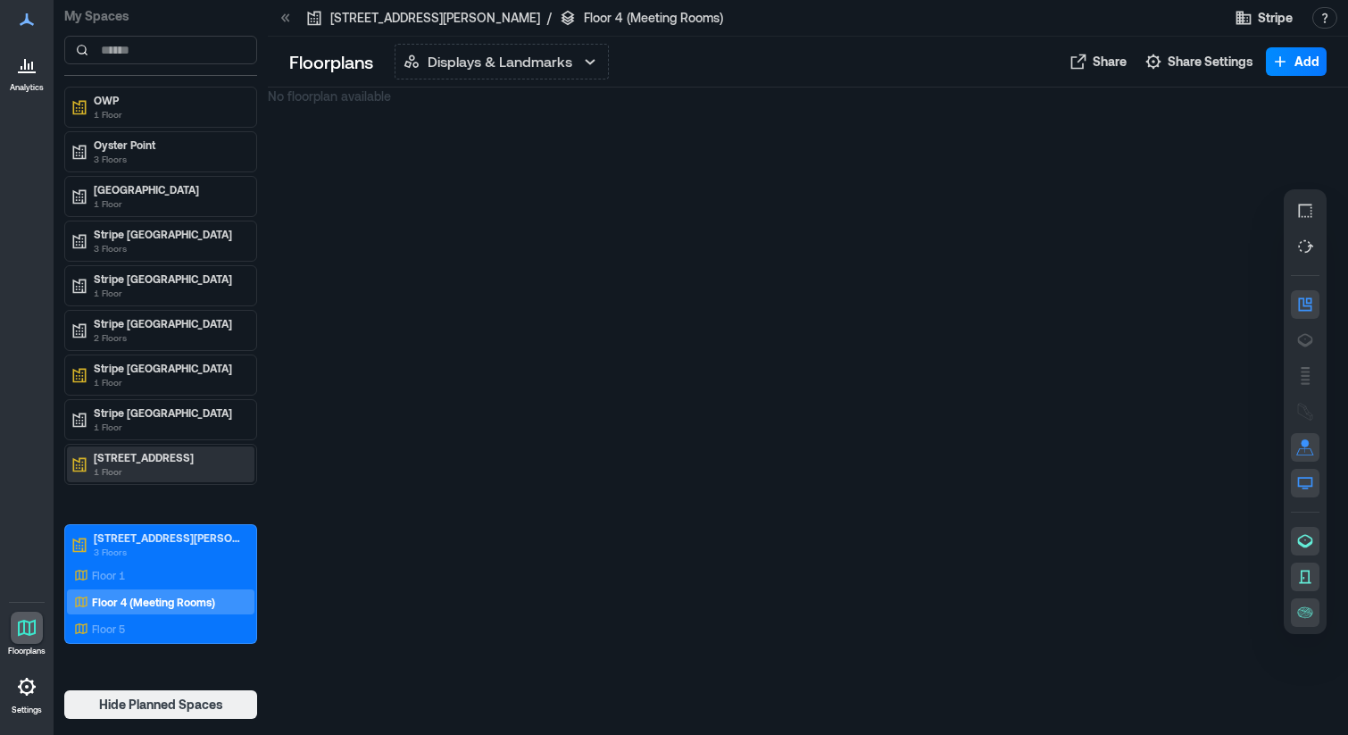
click at [156, 465] on p "1 Floor" at bounding box center [169, 471] width 150 height 14
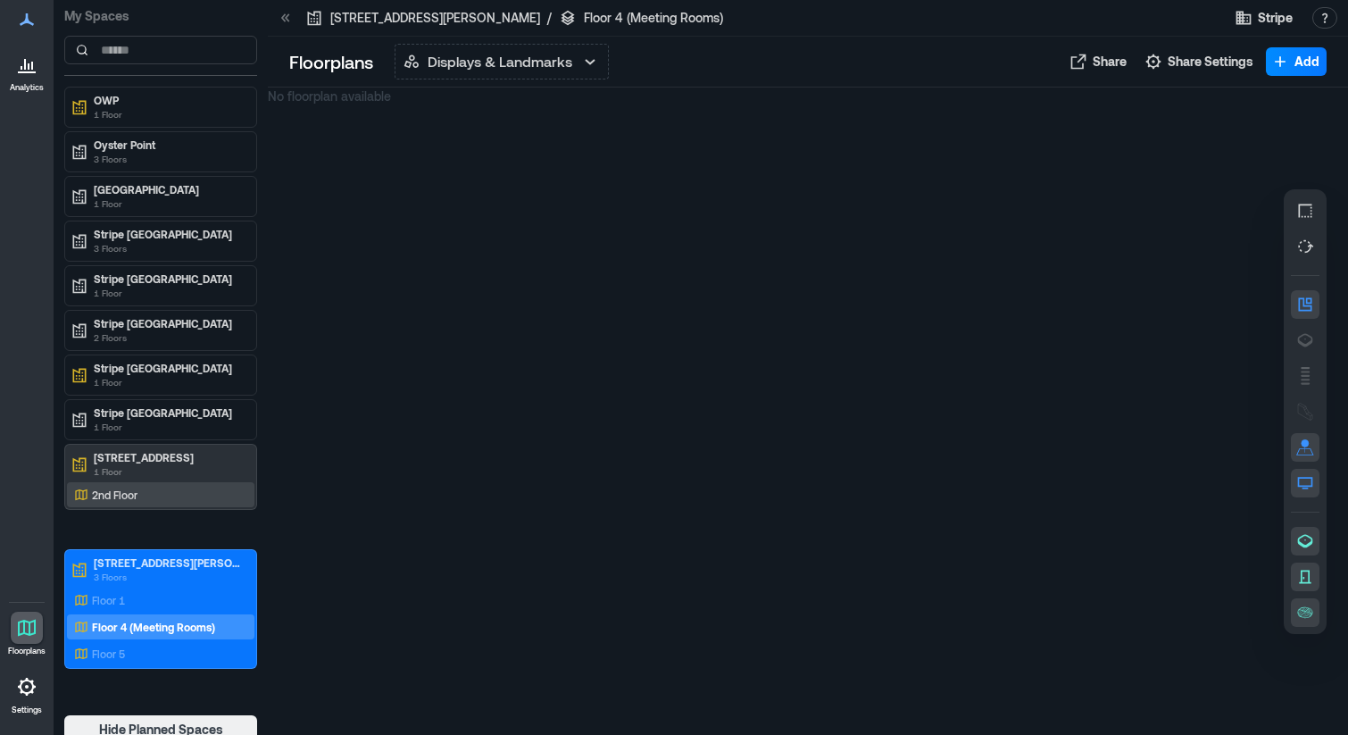
click at [142, 489] on div "2nd Floor" at bounding box center [157, 495] width 173 height 18
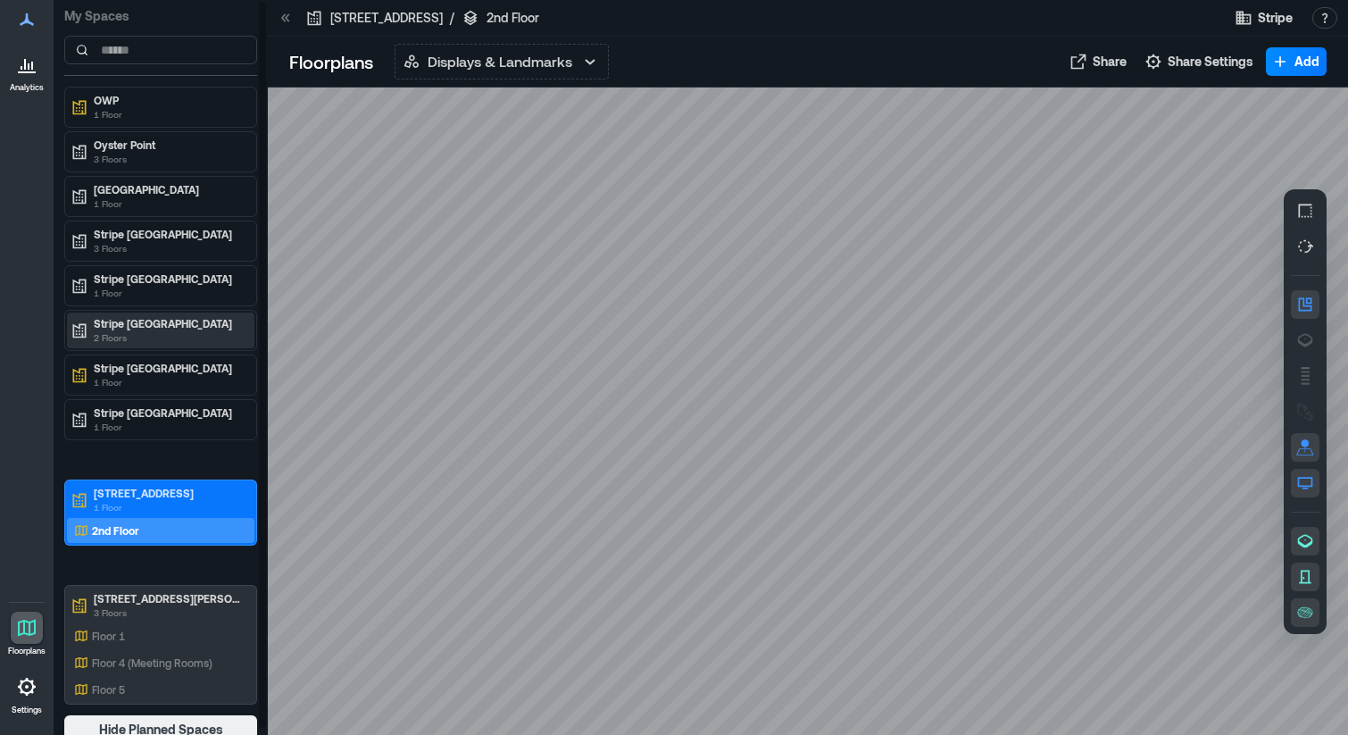
click at [165, 320] on p "Stripe [GEOGRAPHIC_DATA]" at bounding box center [169, 323] width 150 height 14
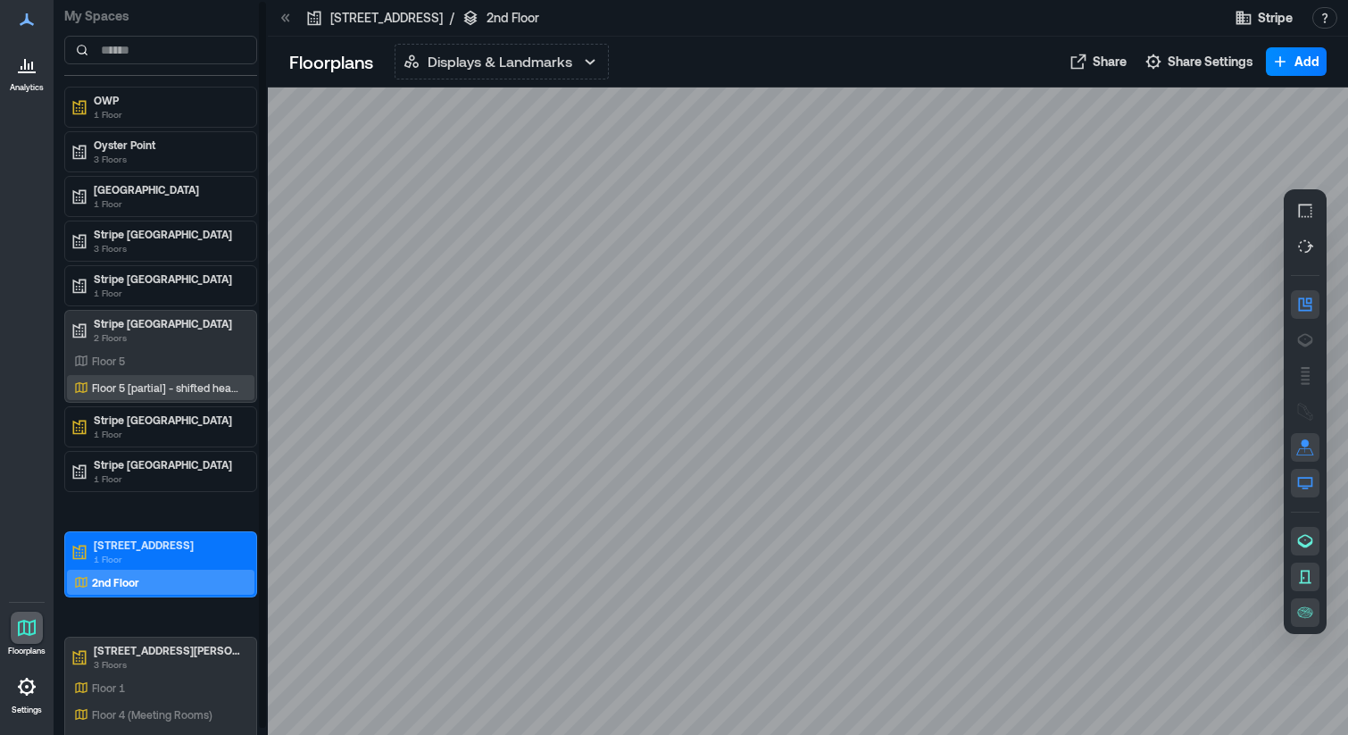
click at [151, 395] on div "Floor 5 [partial] - shifted heat maps floor" at bounding box center [157, 388] width 173 height 18
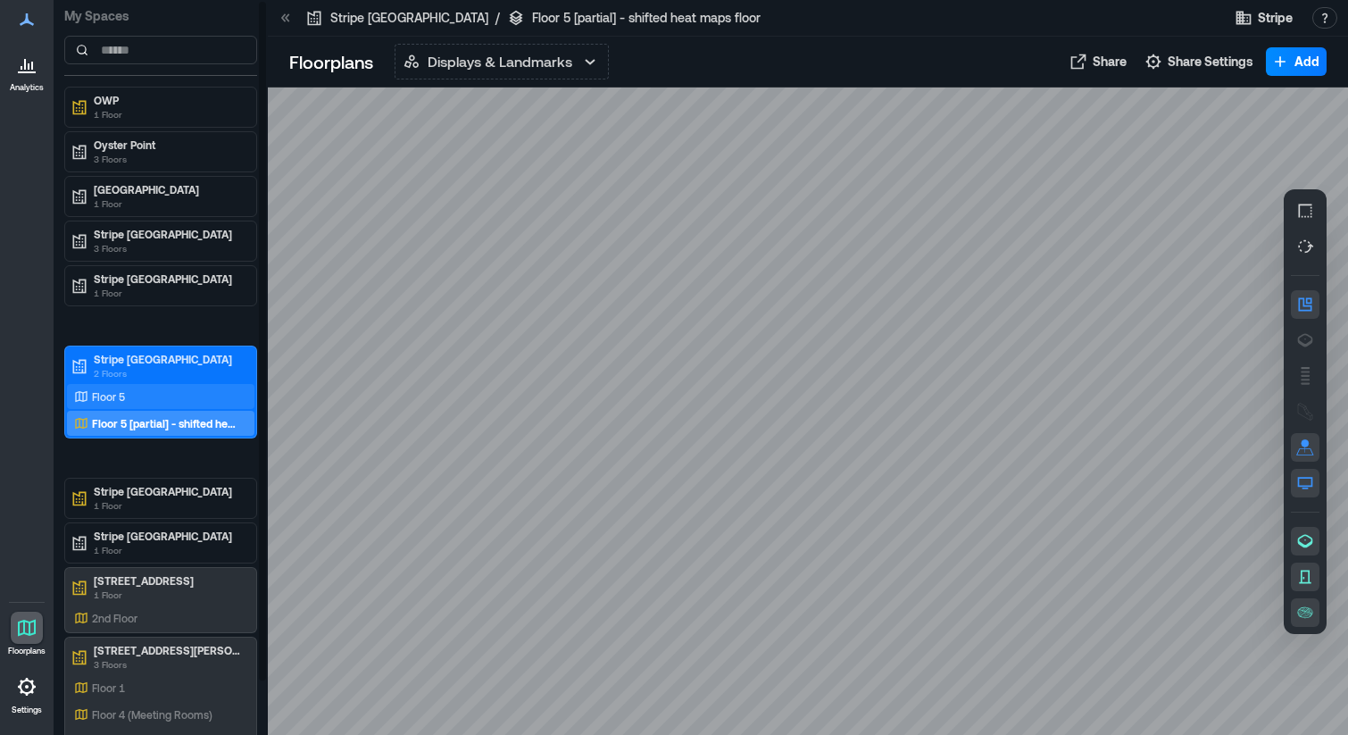
click at [122, 393] on p "Floor 5" at bounding box center [108, 396] width 33 height 14
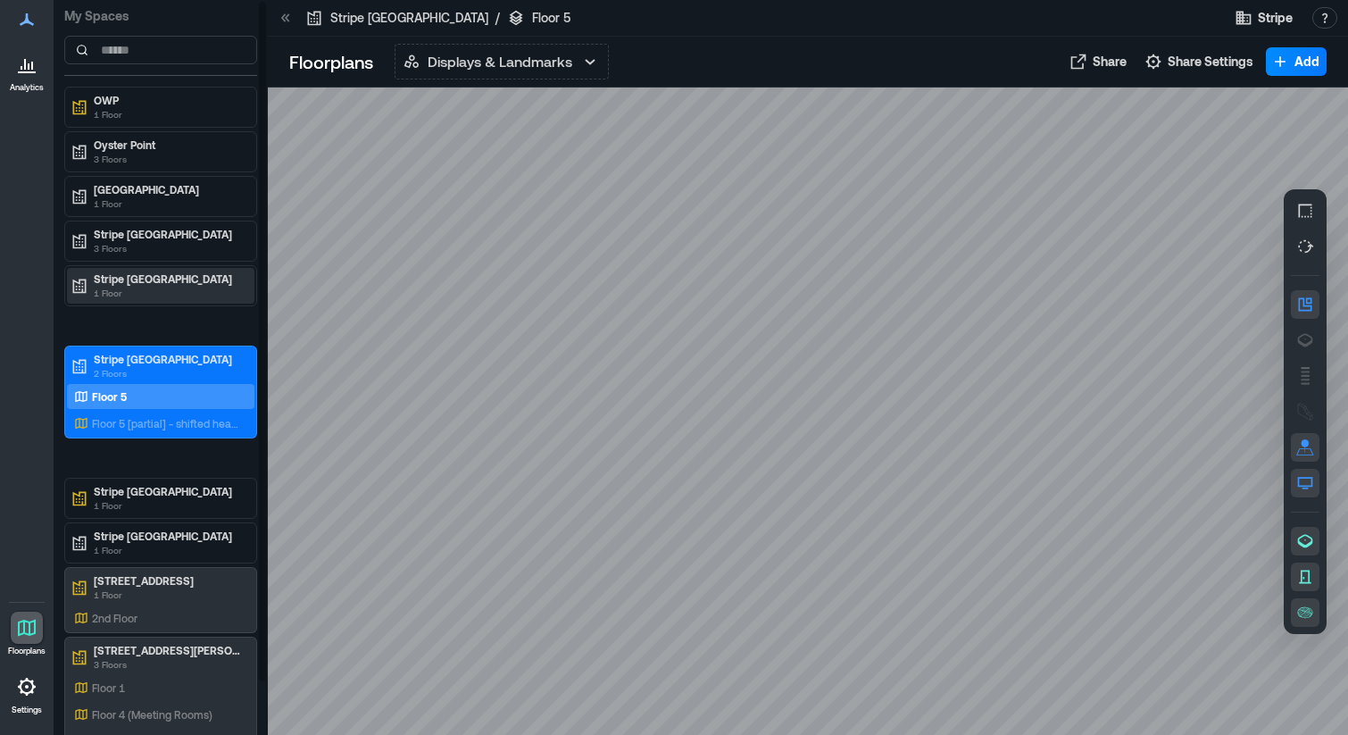
click at [155, 274] on p "Stripe [GEOGRAPHIC_DATA]" at bounding box center [169, 278] width 150 height 14
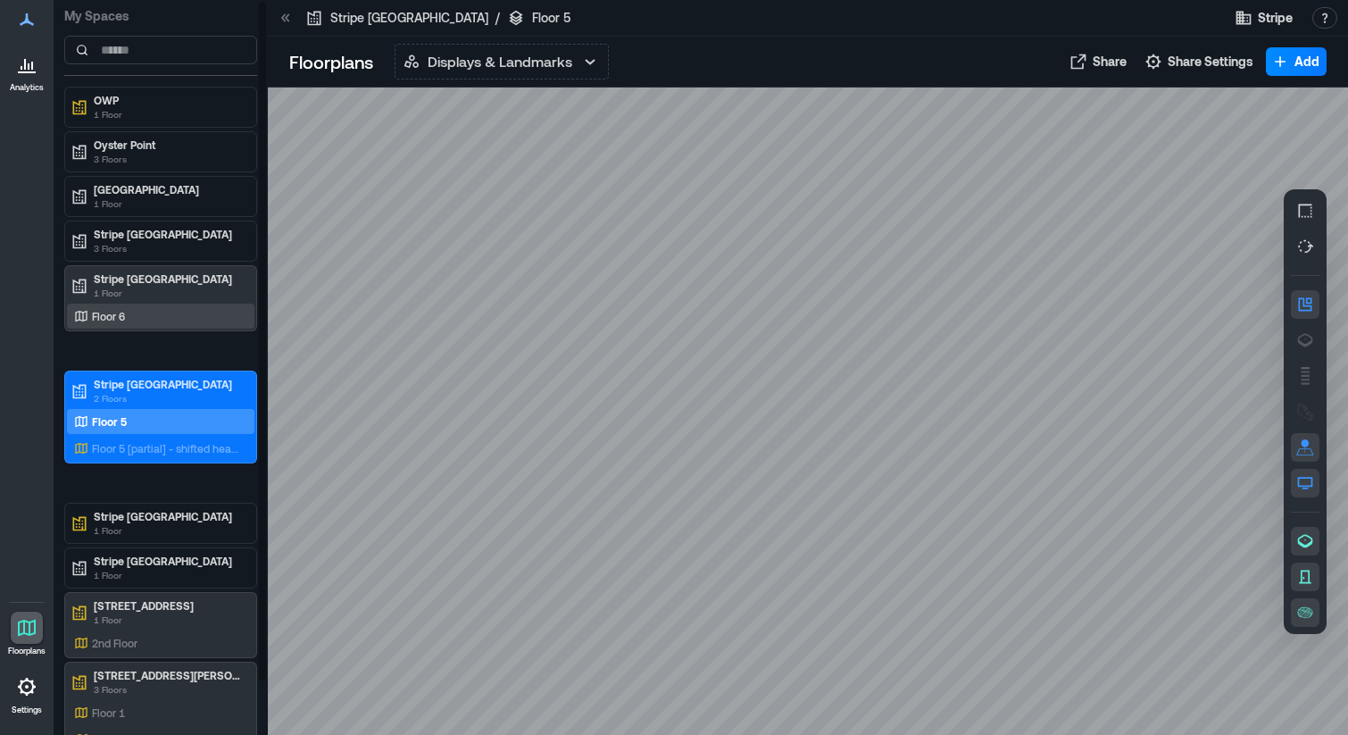
click at [141, 309] on div "Floor 6" at bounding box center [157, 316] width 173 height 18
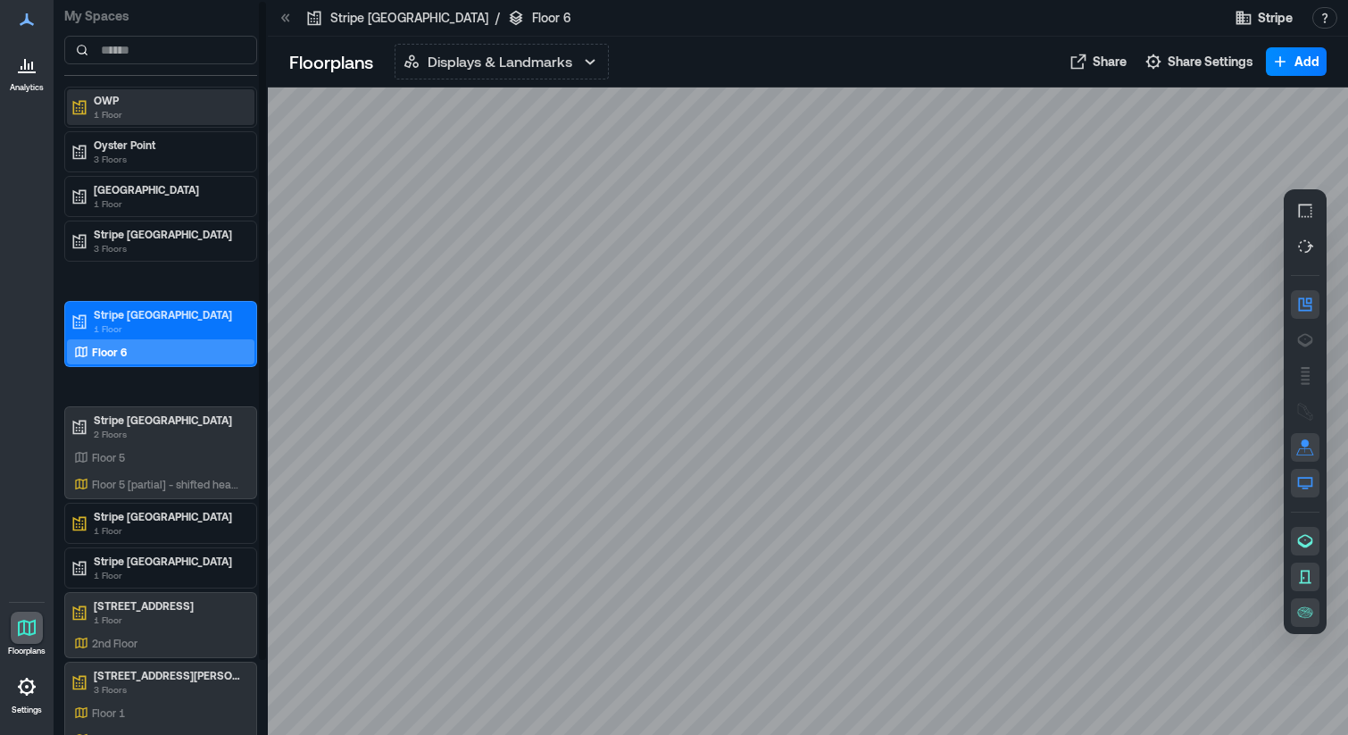
click at [153, 106] on p "OWP" at bounding box center [169, 100] width 150 height 14
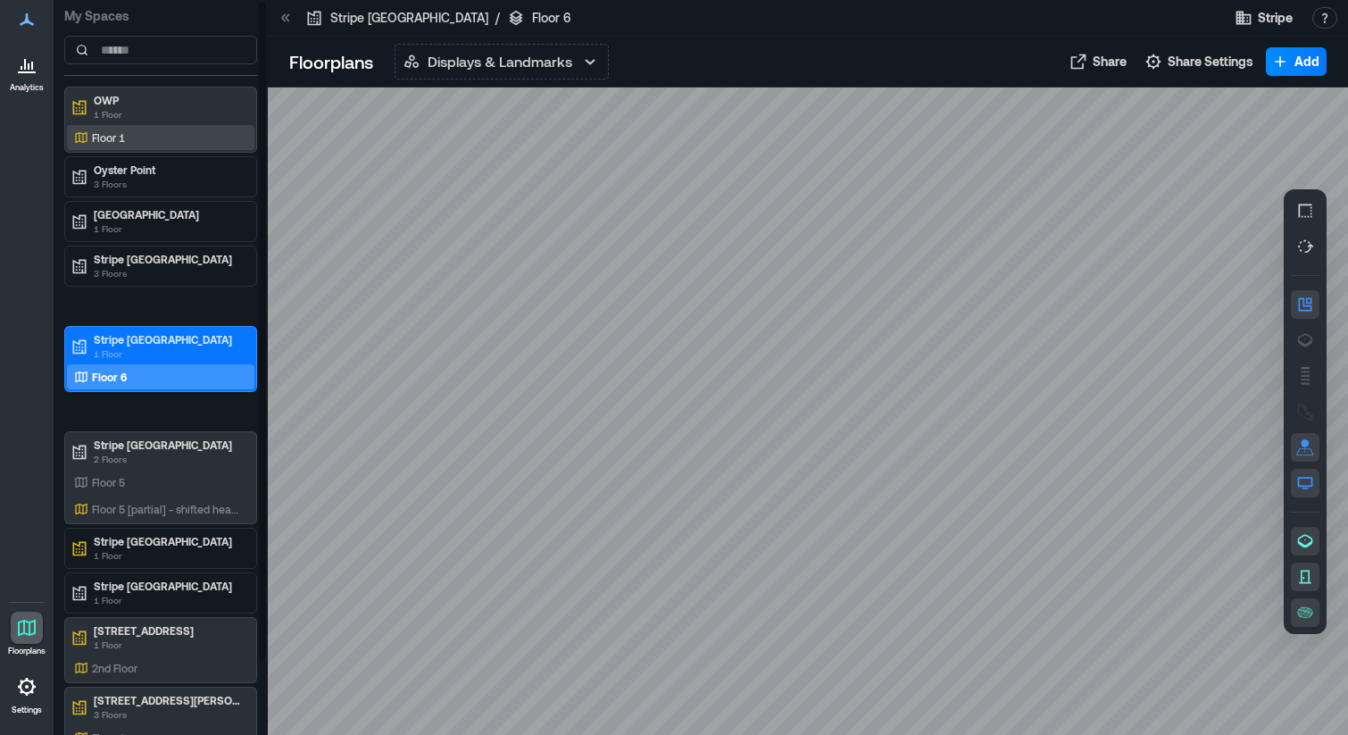
click at [140, 142] on div "Floor 1" at bounding box center [157, 138] width 173 height 18
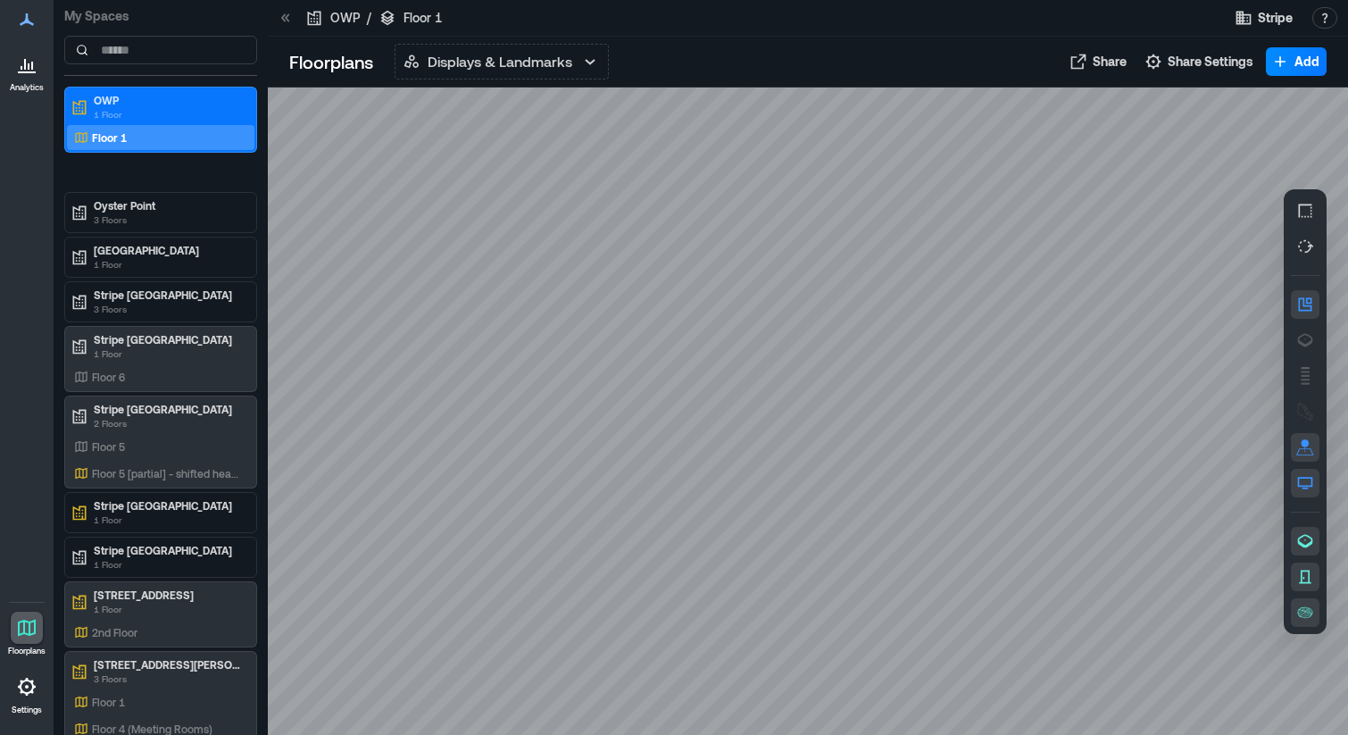
click at [29, 686] on icon at bounding box center [26, 686] width 21 height 21
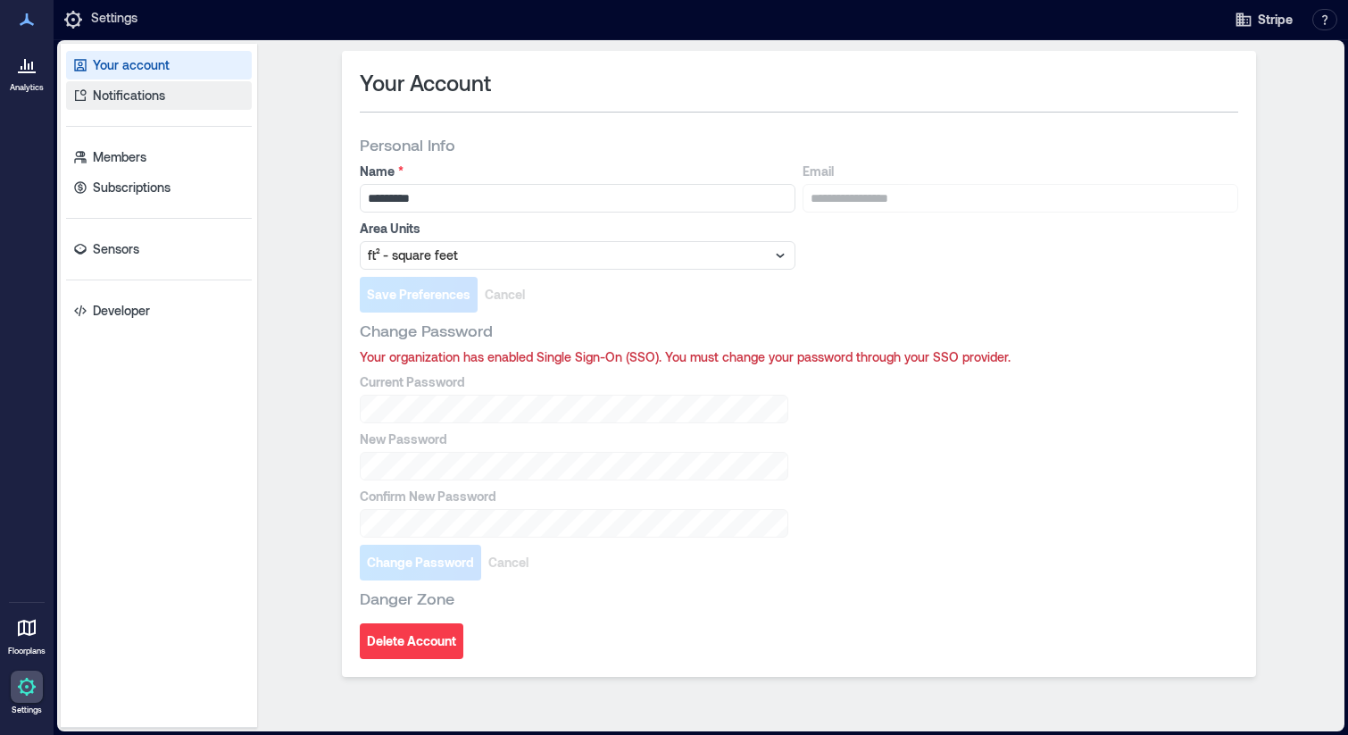
click at [124, 106] on link "Notifications" at bounding box center [159, 95] width 186 height 29
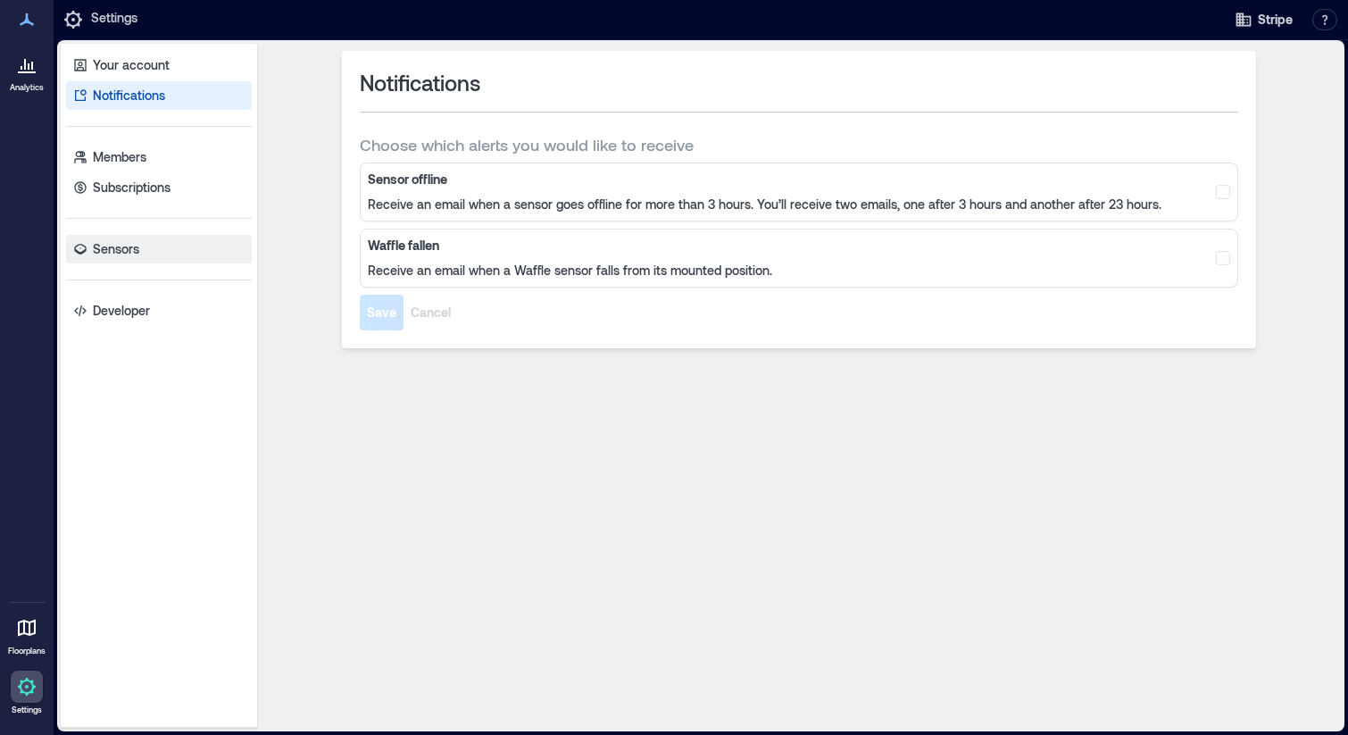
click at [132, 255] on p "Sensors" at bounding box center [116, 249] width 46 height 18
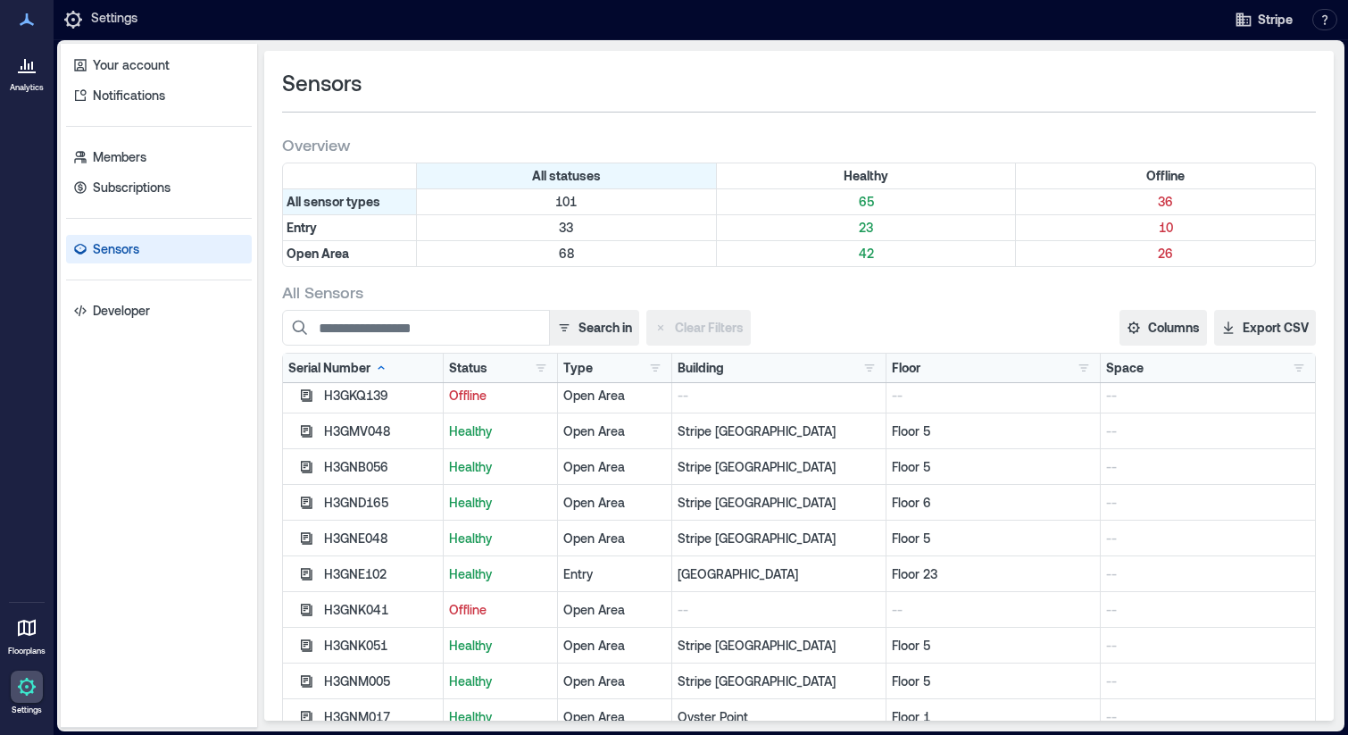
scroll to position [936, 0]
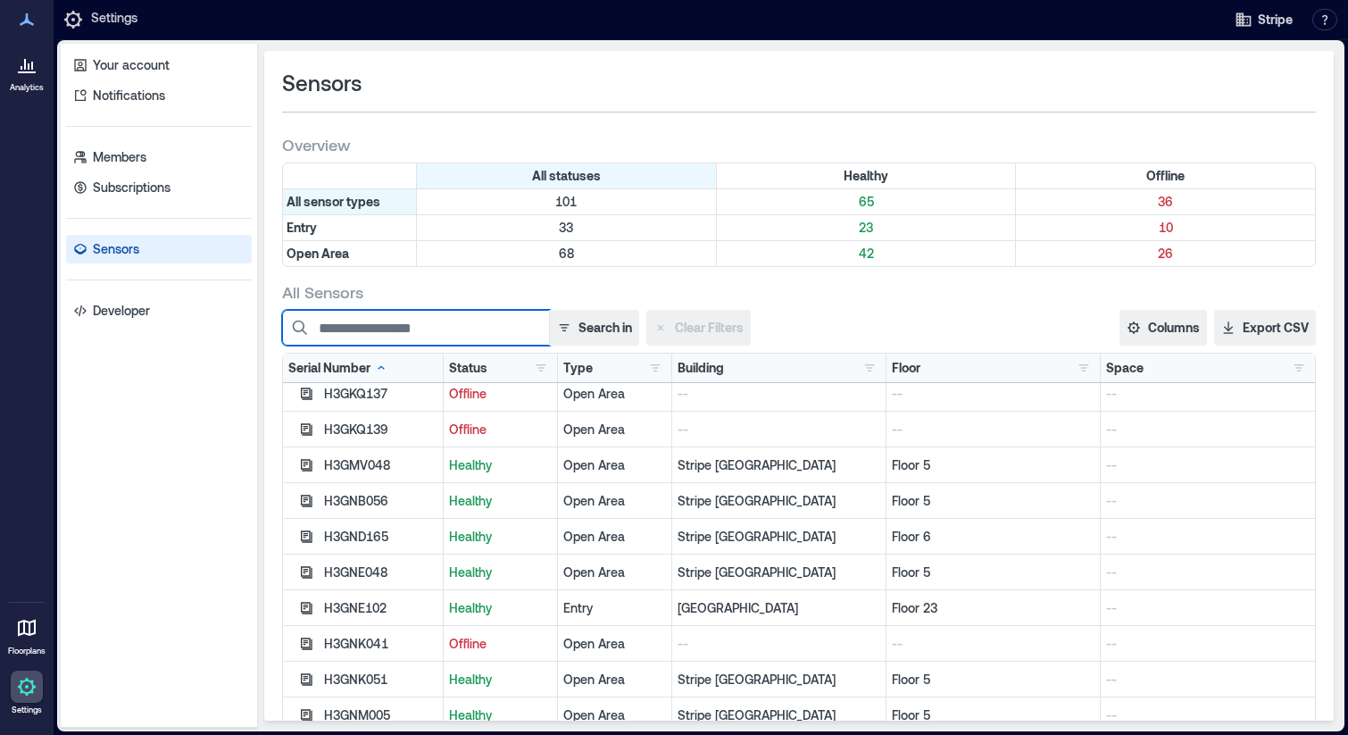
click at [412, 313] on input at bounding box center [416, 328] width 268 height 36
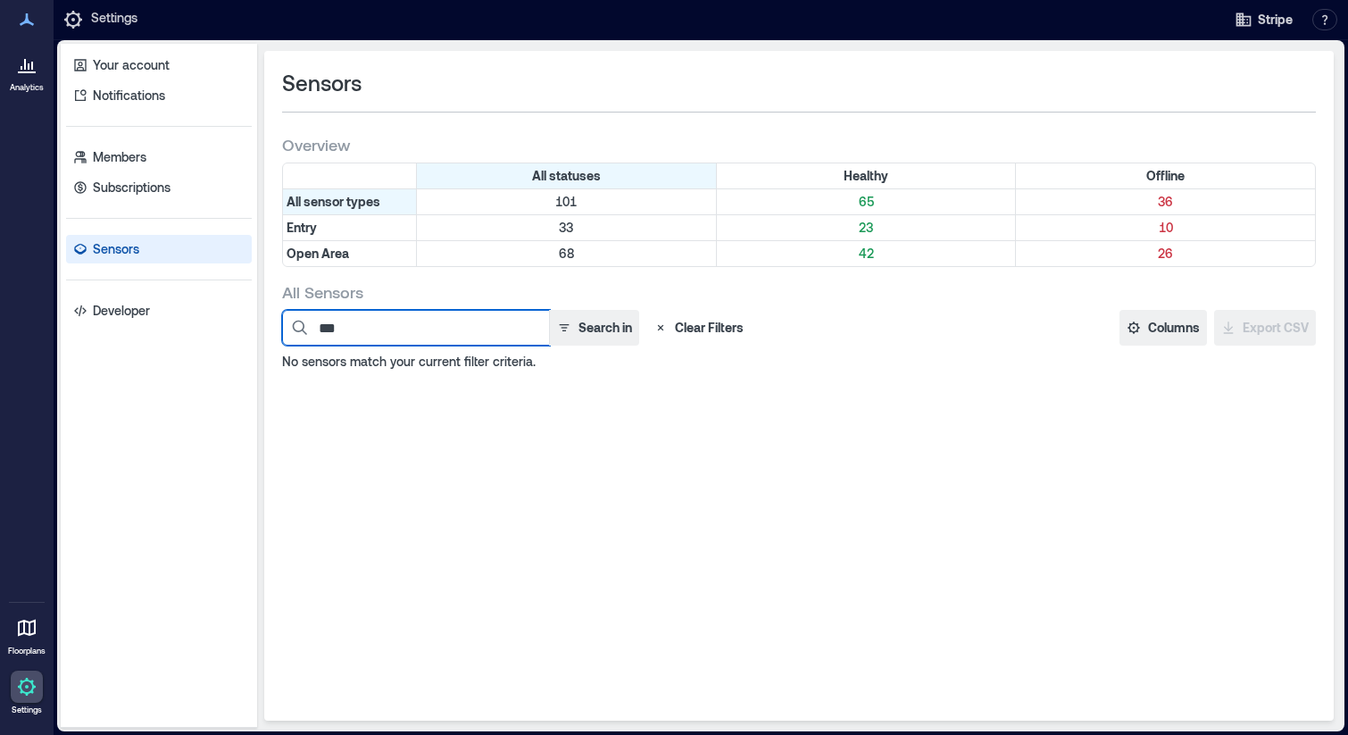
type input "***"
click at [40, 23] on div at bounding box center [27, 20] width 32 height 32
click at [78, 21] on icon at bounding box center [73, 20] width 18 height 18
click at [113, 17] on p "Settings" at bounding box center [114, 19] width 46 height 21
click at [67, 21] on icon at bounding box center [73, 20] width 18 height 18
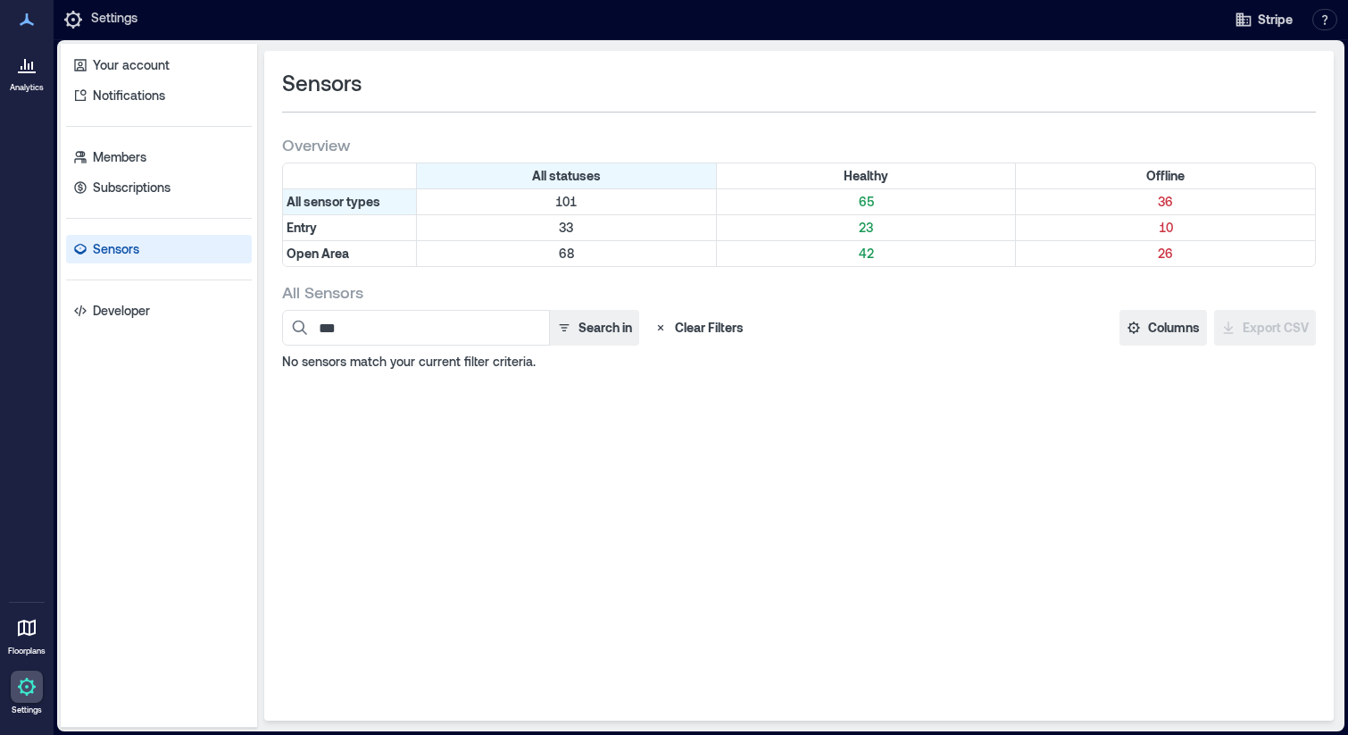
click at [26, 22] on icon at bounding box center [27, 19] width 14 height 12
click at [26, 614] on div at bounding box center [27, 628] width 32 height 32
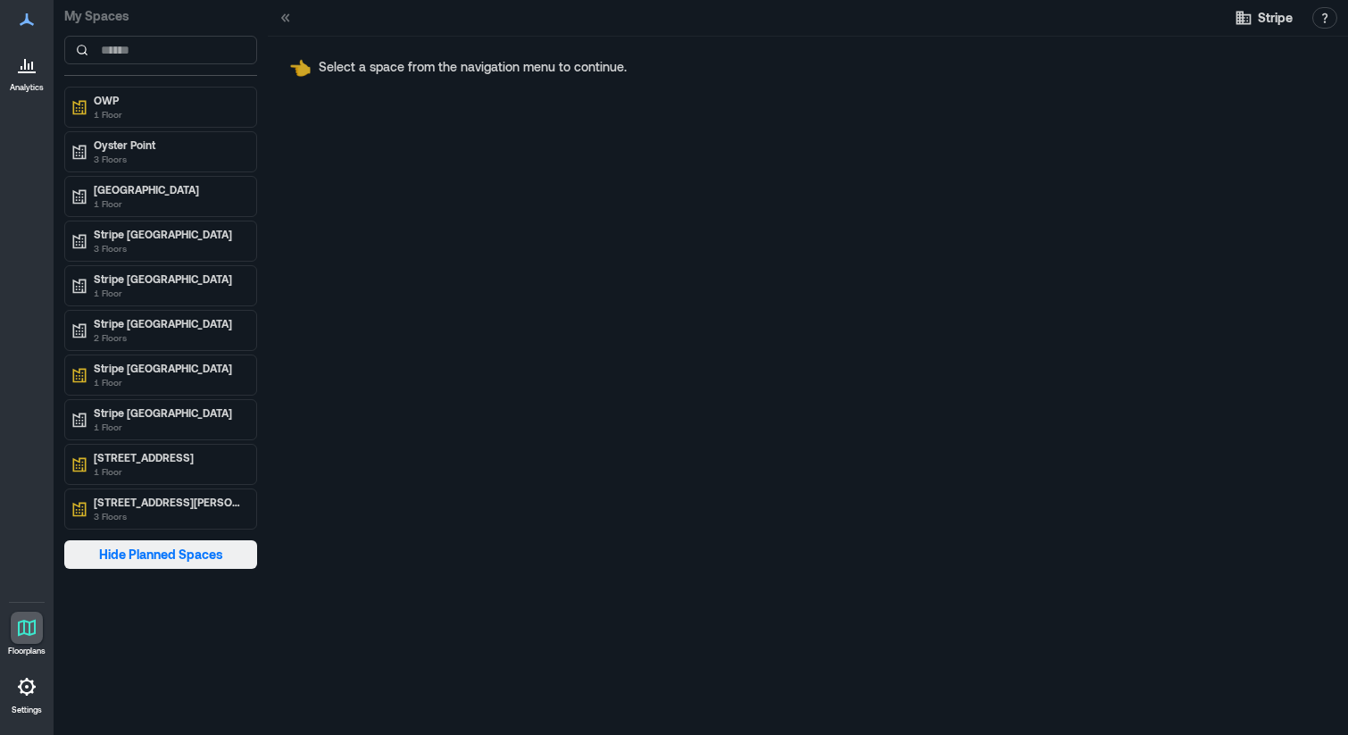
click at [180, 559] on span "Hide Planned Spaces" at bounding box center [161, 554] width 124 height 18
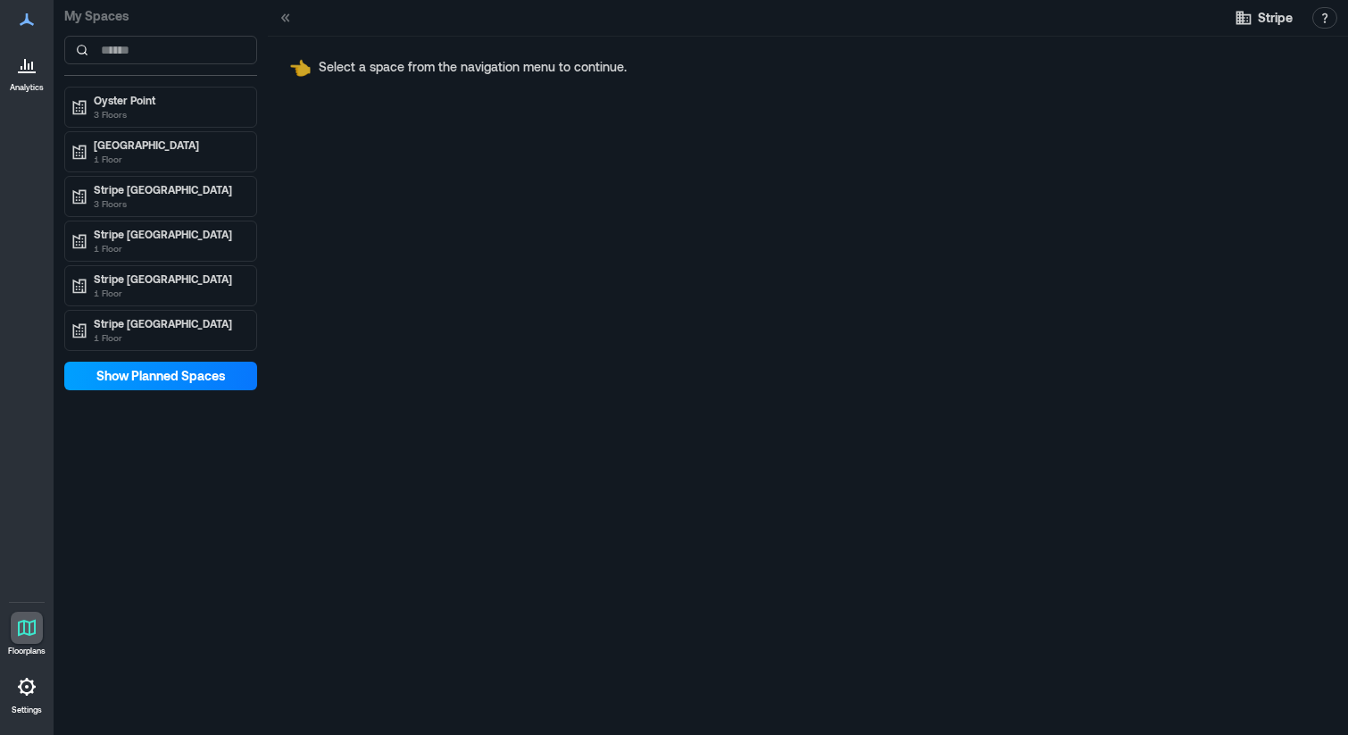
click at [156, 377] on span "Show Planned Spaces" at bounding box center [160, 376] width 129 height 18
